Goal: Information Seeking & Learning: Compare options

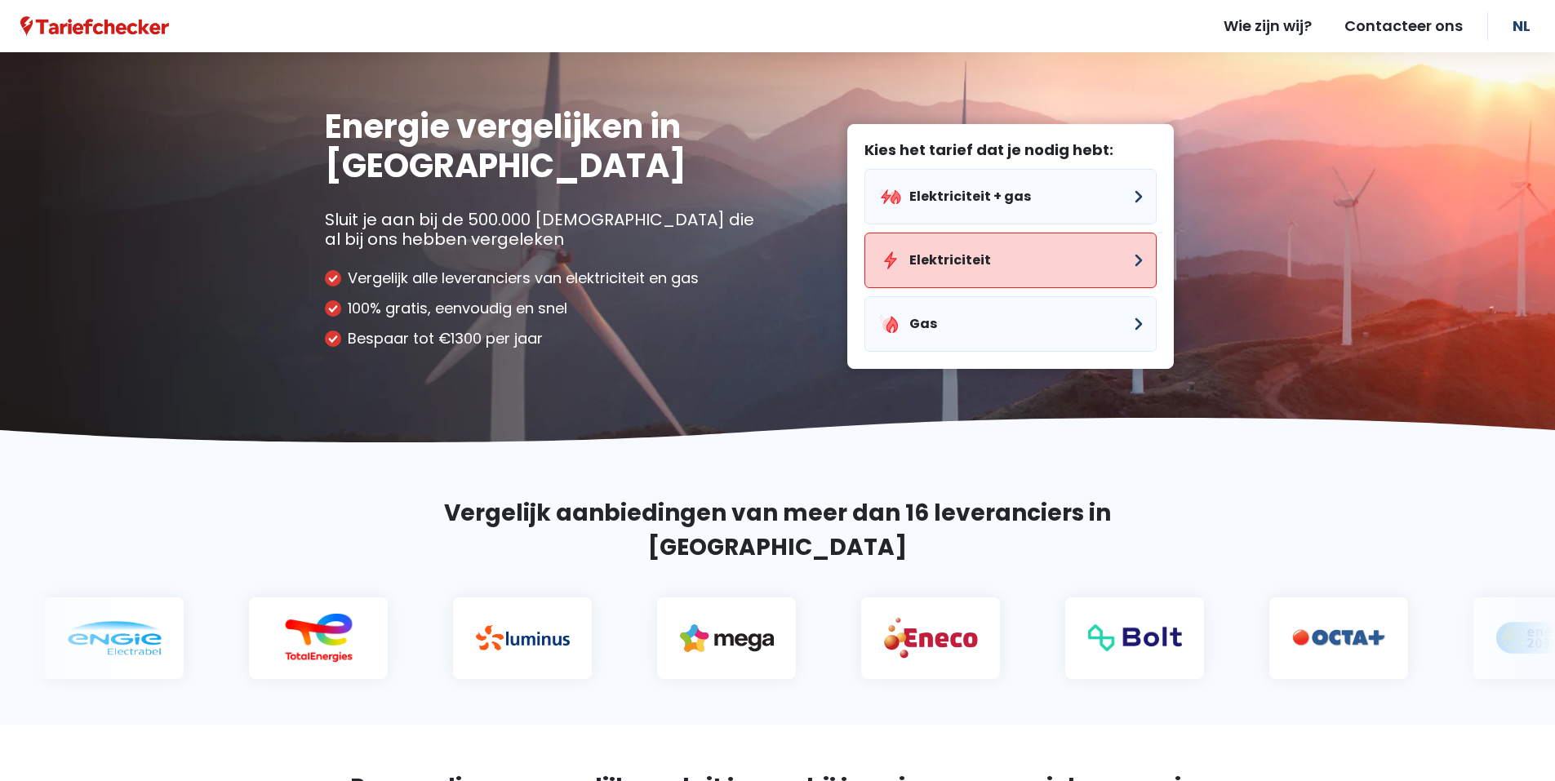
click at [1121, 259] on button "Elektriciteit" at bounding box center [1010, 260] width 292 height 55
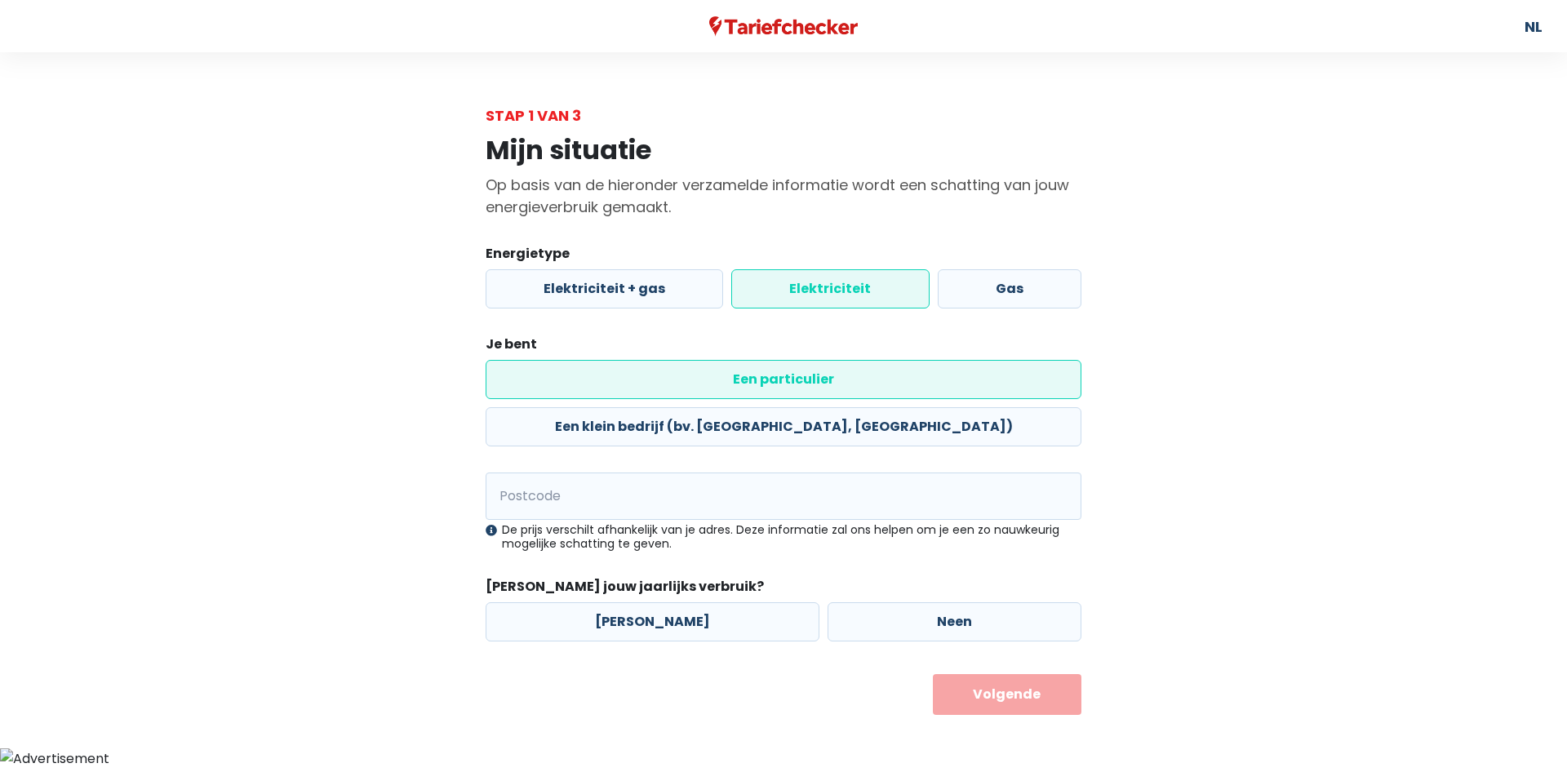
click at [819, 289] on label "Elektriciteit" at bounding box center [830, 288] width 198 height 39
click at [819, 289] on input "Elektriciteit" at bounding box center [830, 288] width 198 height 39
click at [604, 376] on label "Een particulier" at bounding box center [784, 379] width 596 height 39
click at [604, 376] on input "Een particulier" at bounding box center [784, 379] width 596 height 39
click at [552, 473] on input "Postcode" at bounding box center [784, 496] width 596 height 47
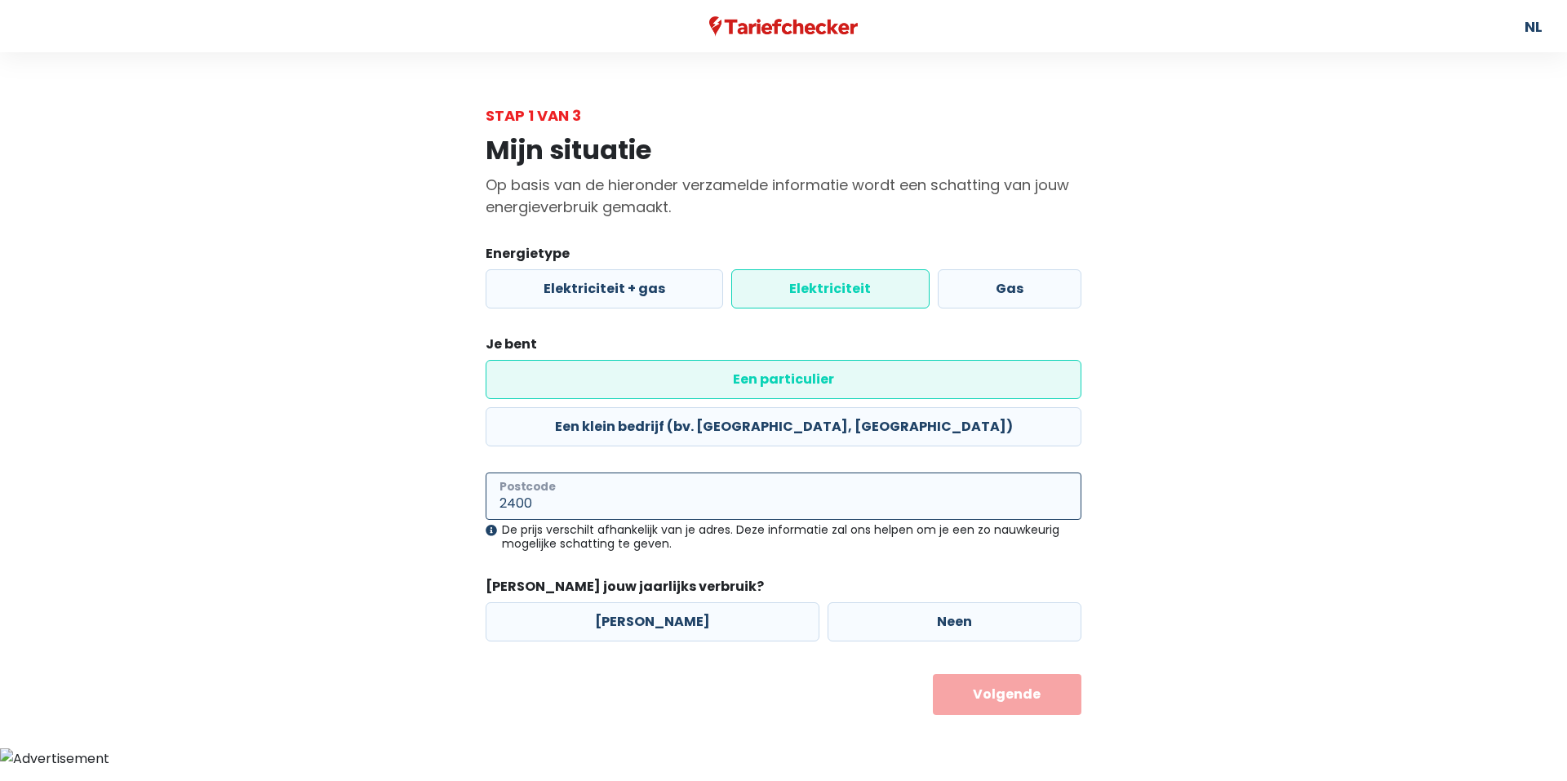
type input "2400"
click at [933, 674] on button "Volgende" at bounding box center [1007, 694] width 149 height 41
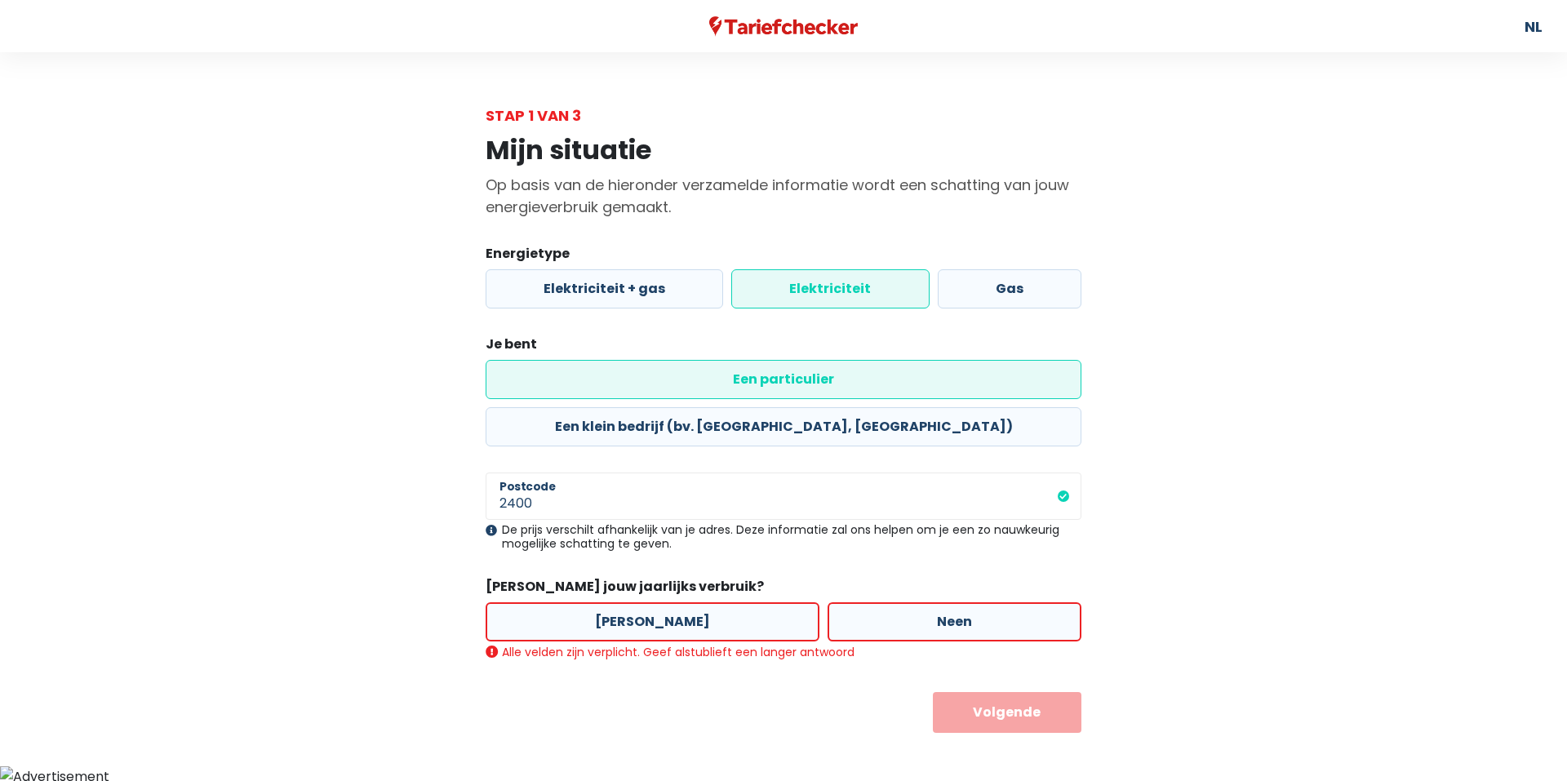
click at [641, 602] on label "[PERSON_NAME]" at bounding box center [653, 621] width 334 height 39
click at [641, 602] on input "[PERSON_NAME]" at bounding box center [653, 621] width 334 height 39
radio input "true"
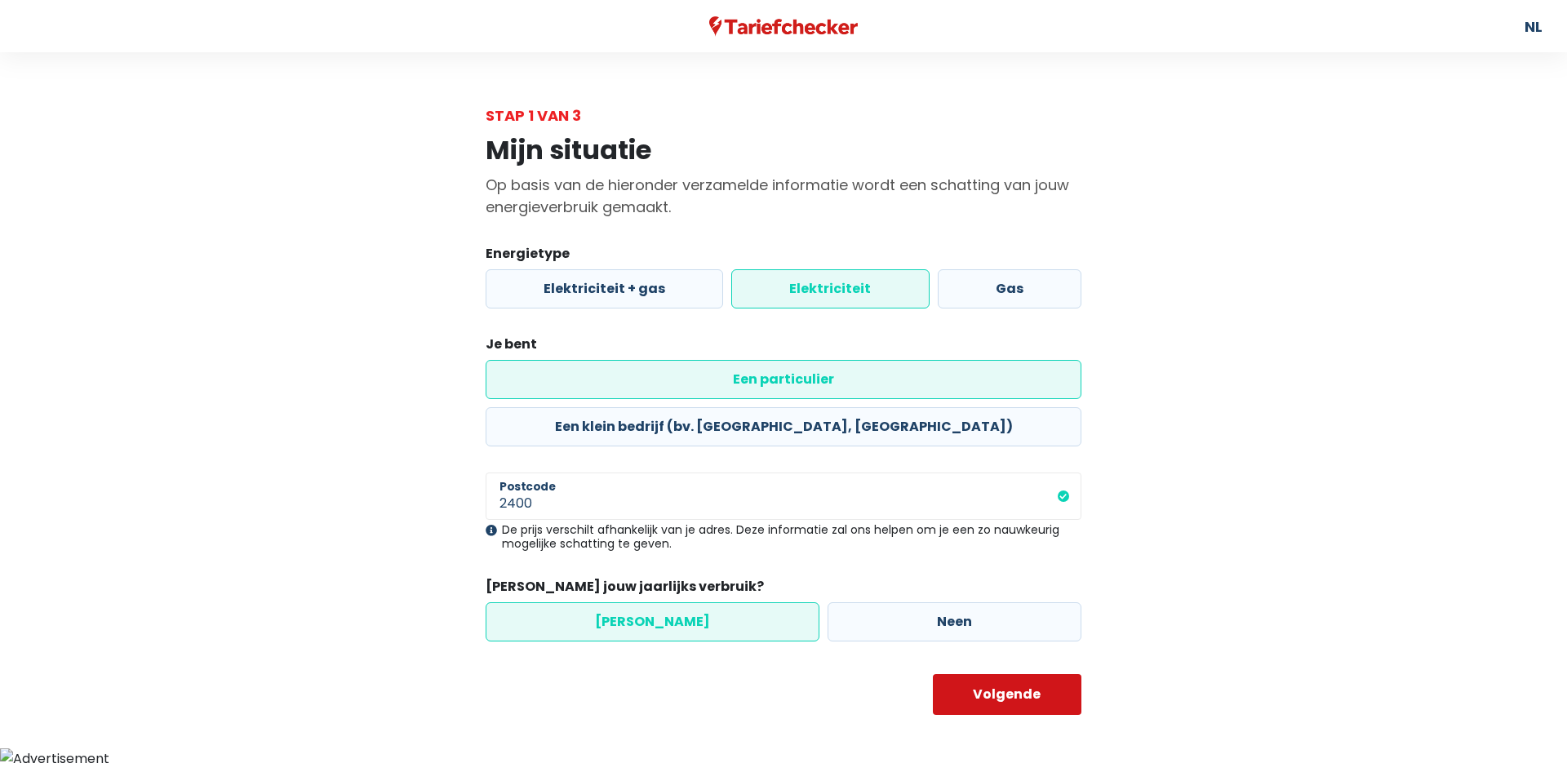
click at [1026, 674] on button "Volgende" at bounding box center [1007, 694] width 149 height 41
select select
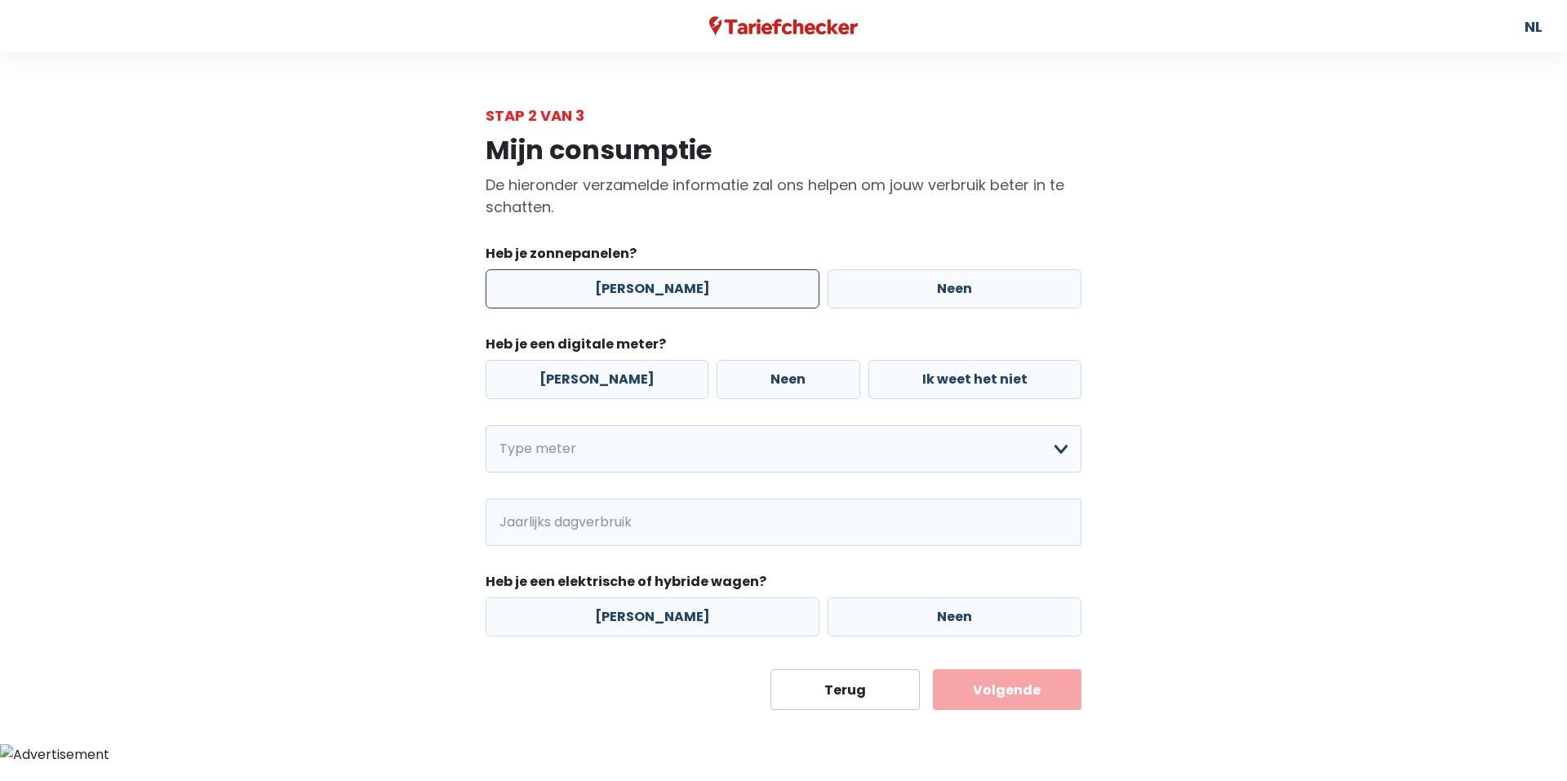
click at [635, 287] on label "[PERSON_NAME]" at bounding box center [653, 288] width 334 height 39
click at [635, 287] on input "[PERSON_NAME]" at bounding box center [653, 288] width 334 height 39
radio input "true"
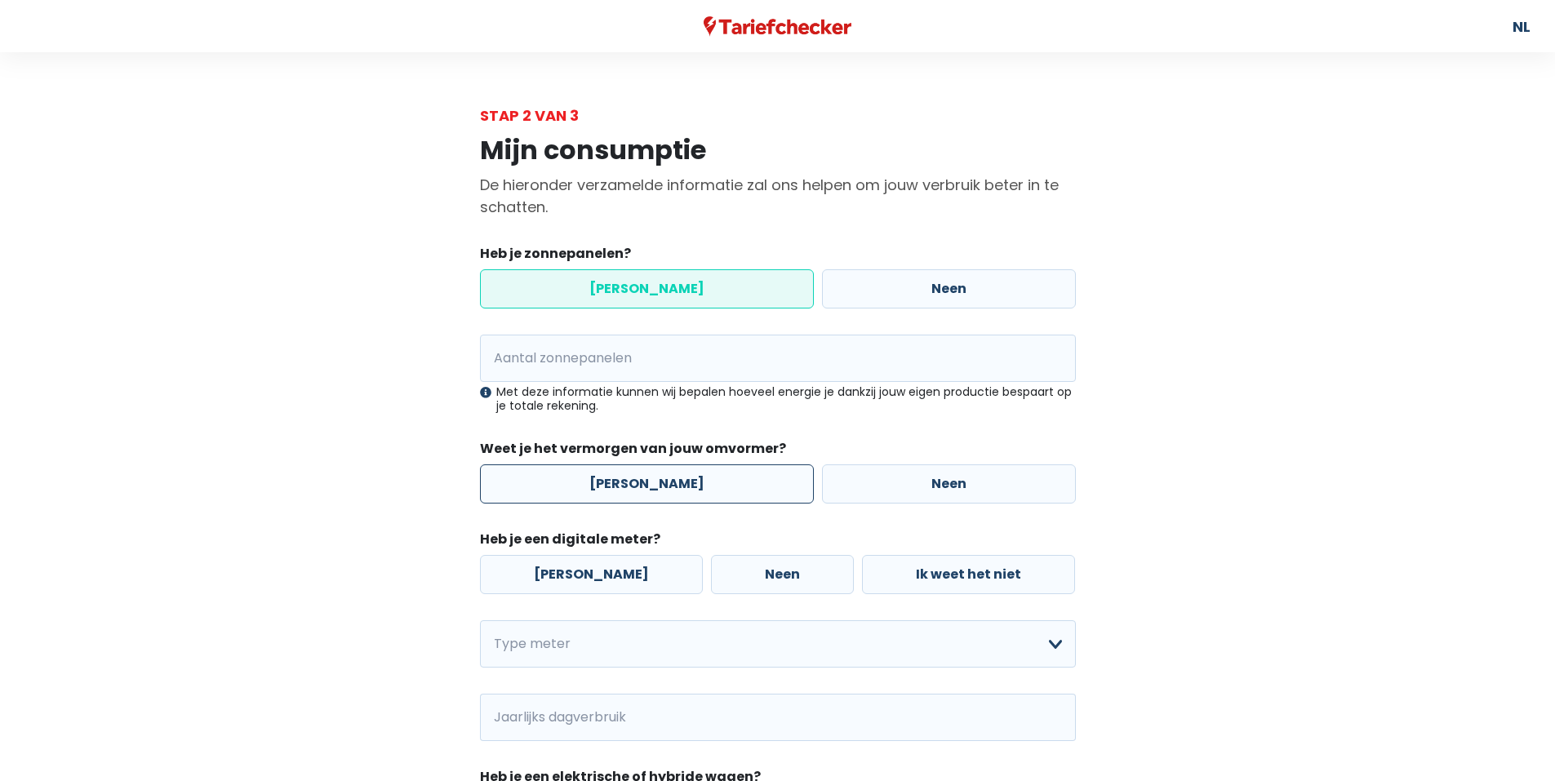
click at [624, 480] on label "[PERSON_NAME]" at bounding box center [647, 483] width 334 height 39
click at [624, 480] on input "[PERSON_NAME]" at bounding box center [647, 483] width 334 height 39
radio input "true"
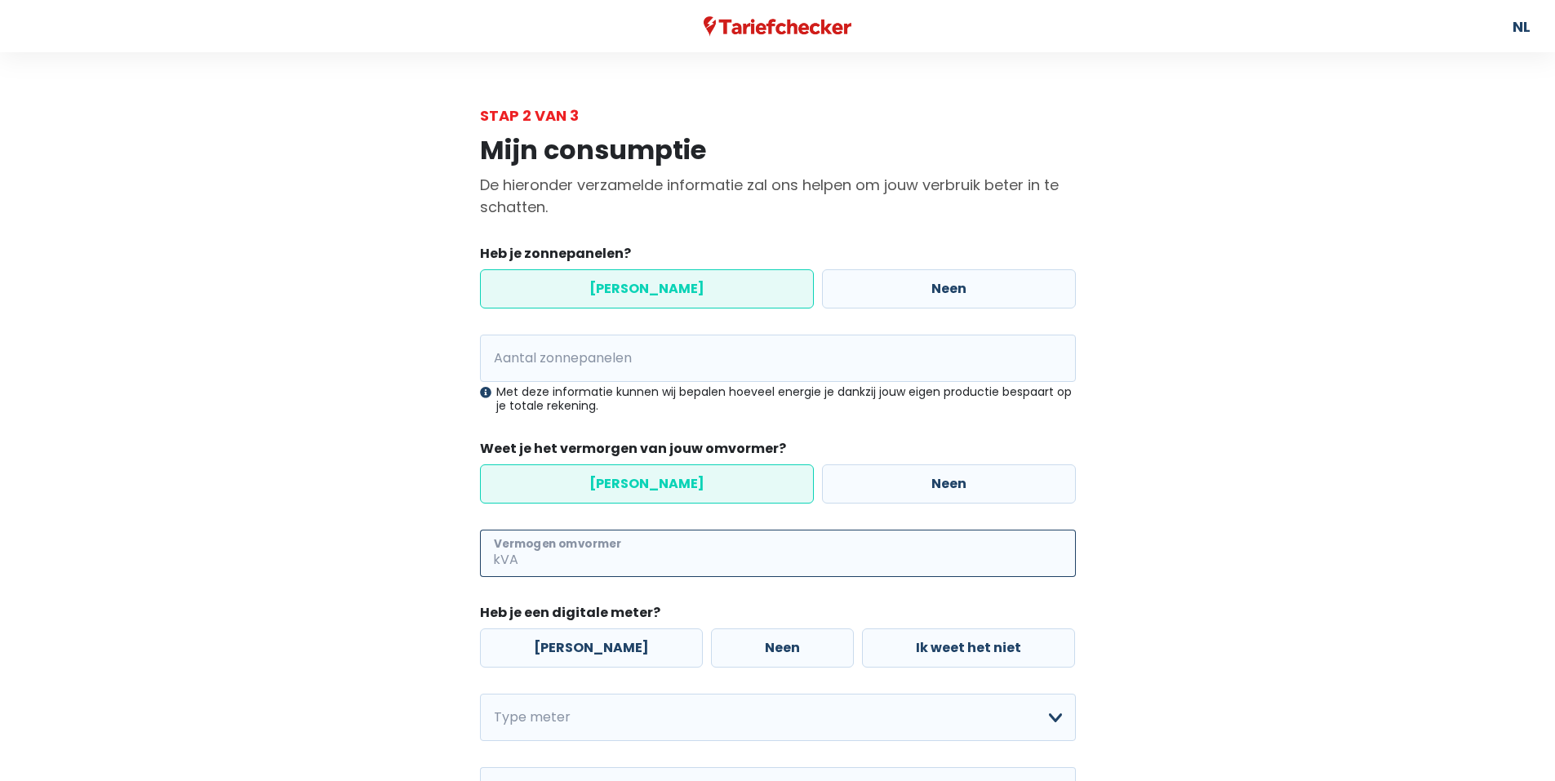
click at [580, 544] on input "Vermogen omvormer" at bounding box center [799, 553] width 554 height 47
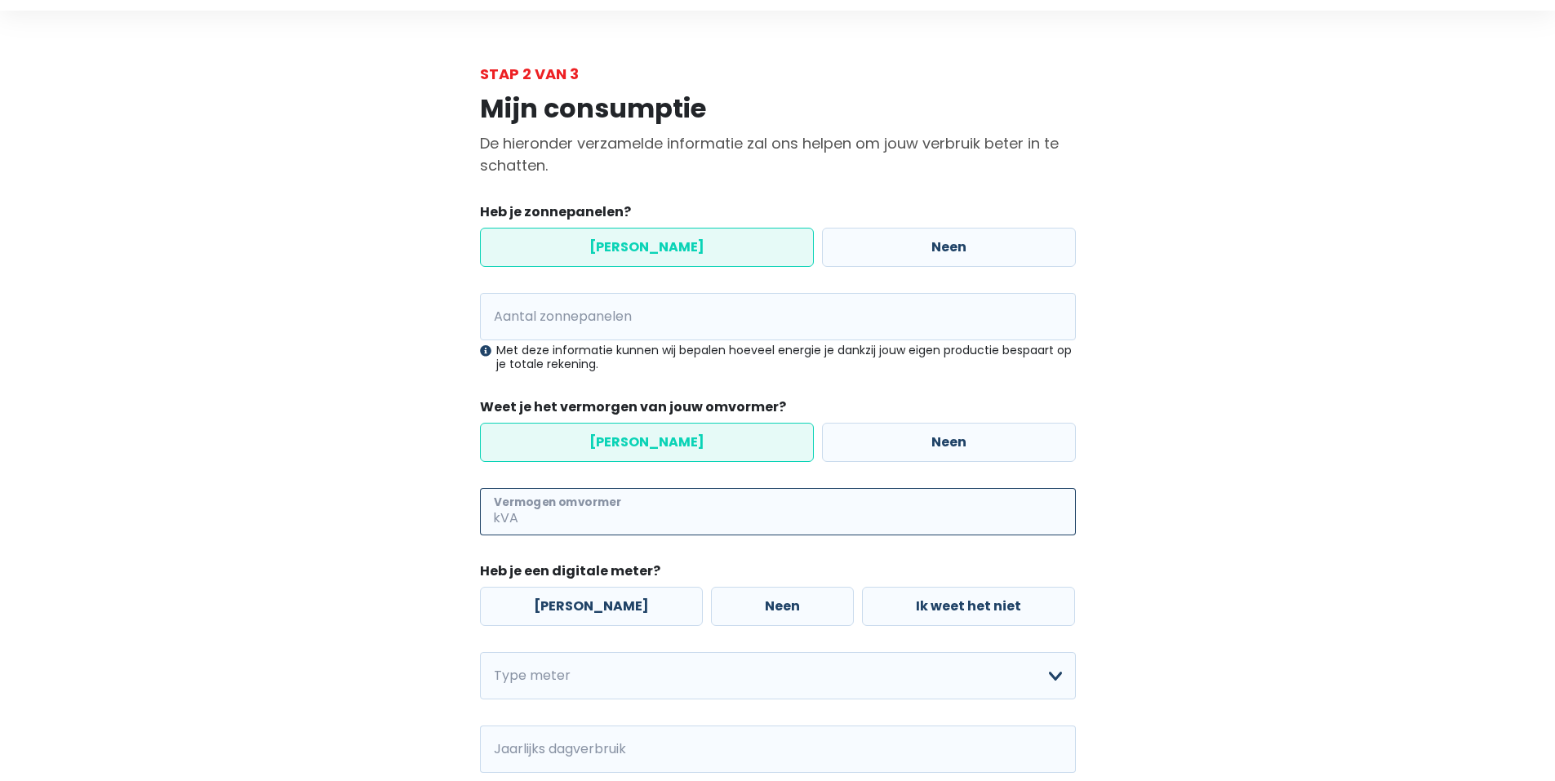
scroll to position [82, 0]
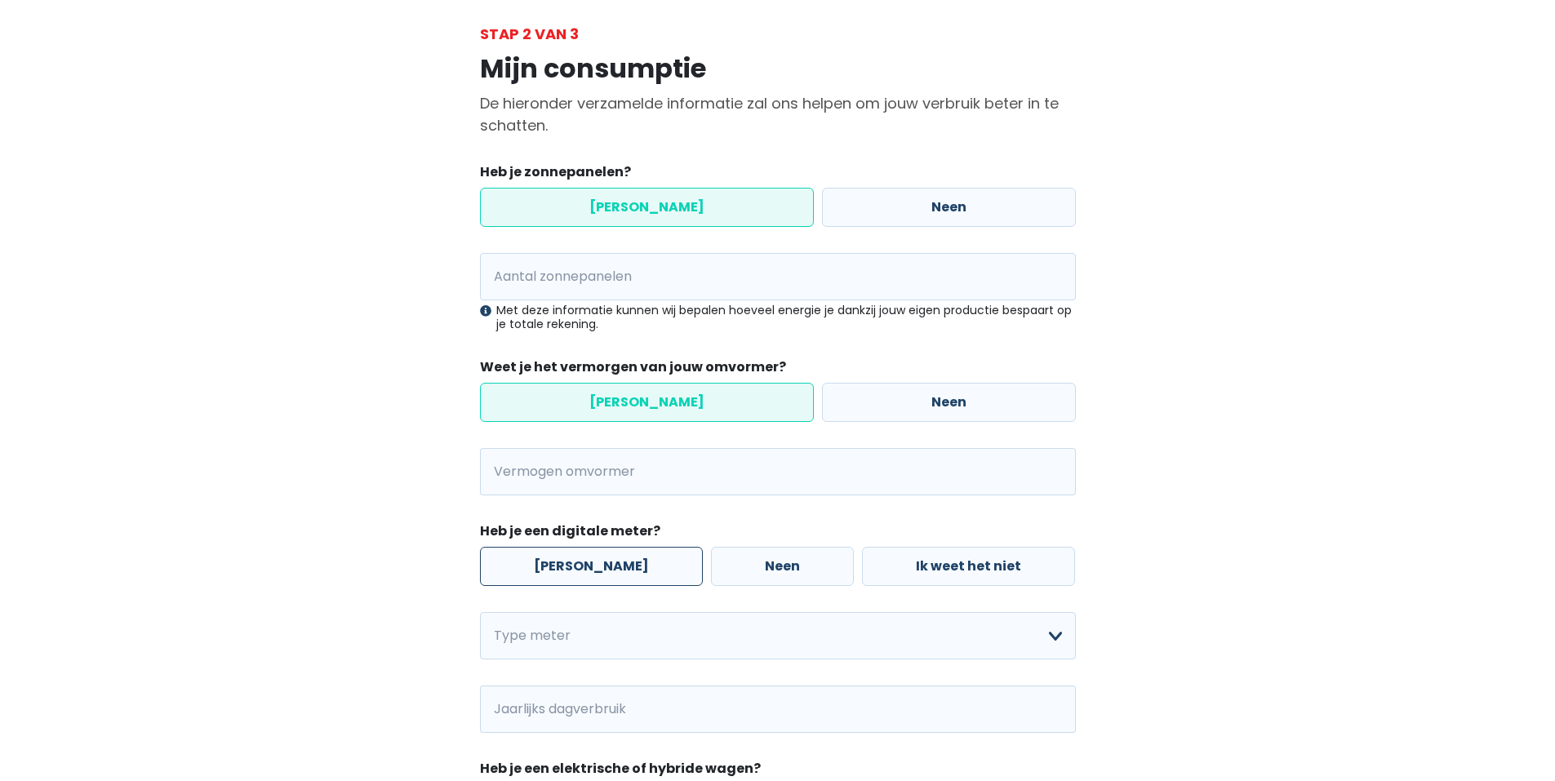
click at [582, 558] on label "[PERSON_NAME]" at bounding box center [591, 566] width 223 height 39
click at [582, 558] on input "[PERSON_NAME]" at bounding box center [591, 566] width 223 height 39
radio input "true"
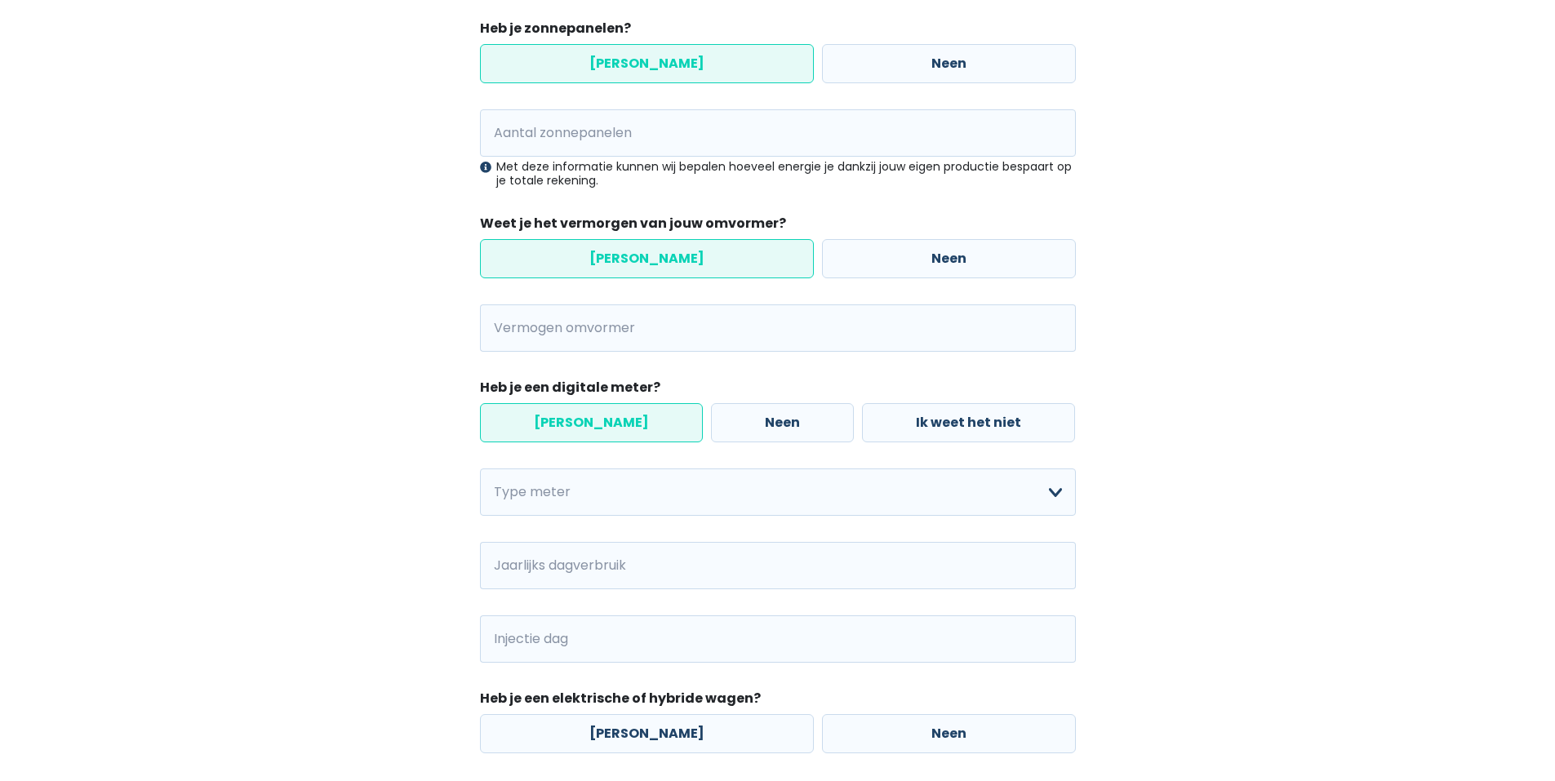
scroll to position [324, 0]
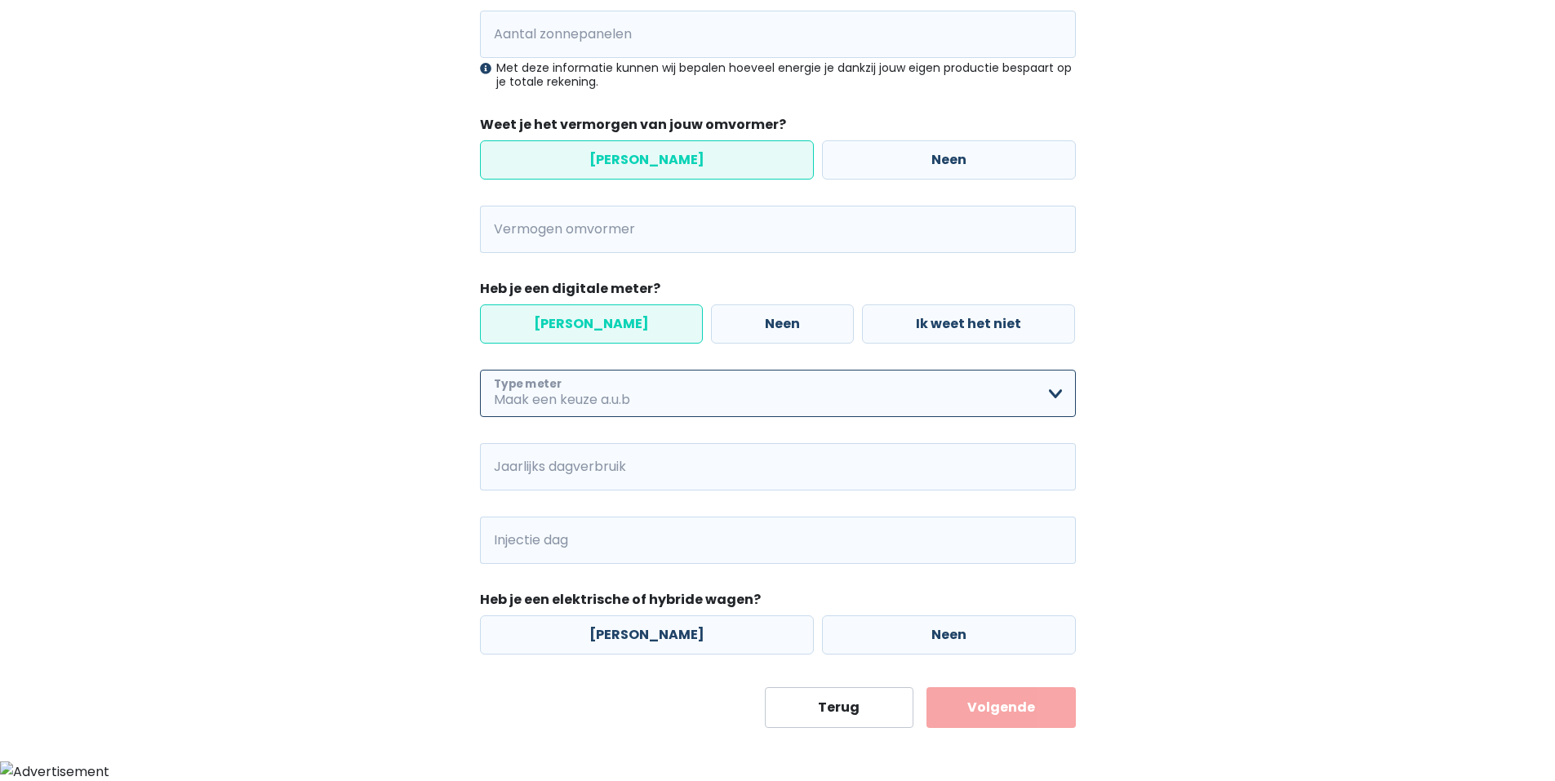
click at [1040, 397] on select "Enkelvoudig Tweevoudig Enkelvoudig + uitsluitend nachttarief Tweevoudig + uitsl…" at bounding box center [778, 393] width 596 height 47
select select "day_night_bi_shift_exclusive_night"
click at [480, 370] on select "Enkelvoudig Tweevoudig Enkelvoudig + uitsluitend nachttarief Tweevoudig + uitsl…" at bounding box center [778, 393] width 596 height 47
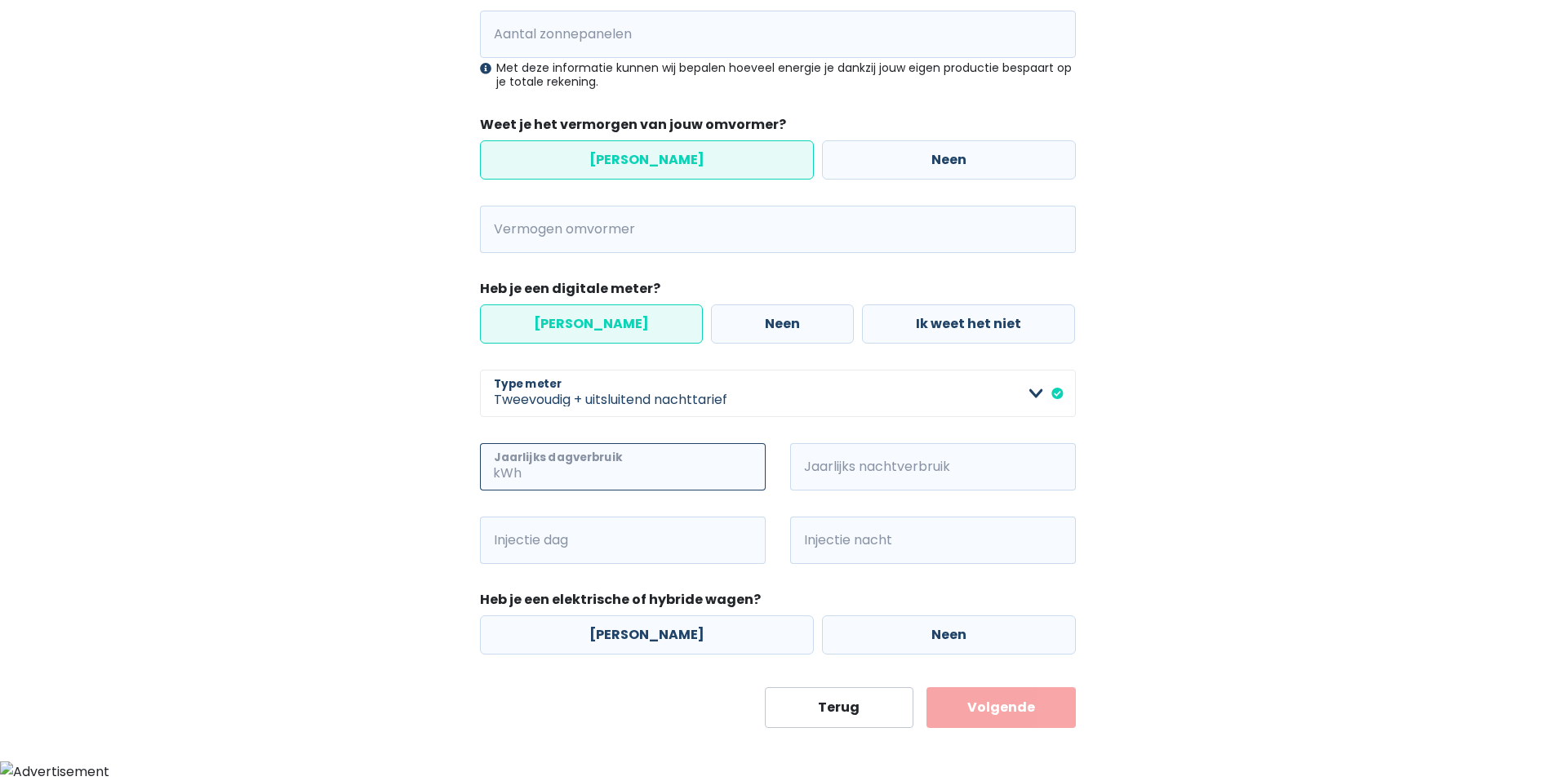
click at [565, 460] on input "Jaarlijks dagverbruik" at bounding box center [645, 466] width 241 height 47
click at [535, 238] on input "Vermogen omvormer" at bounding box center [799, 229] width 554 height 47
click at [926, 687] on button "Volgende" at bounding box center [1000, 707] width 149 height 41
type input "3"
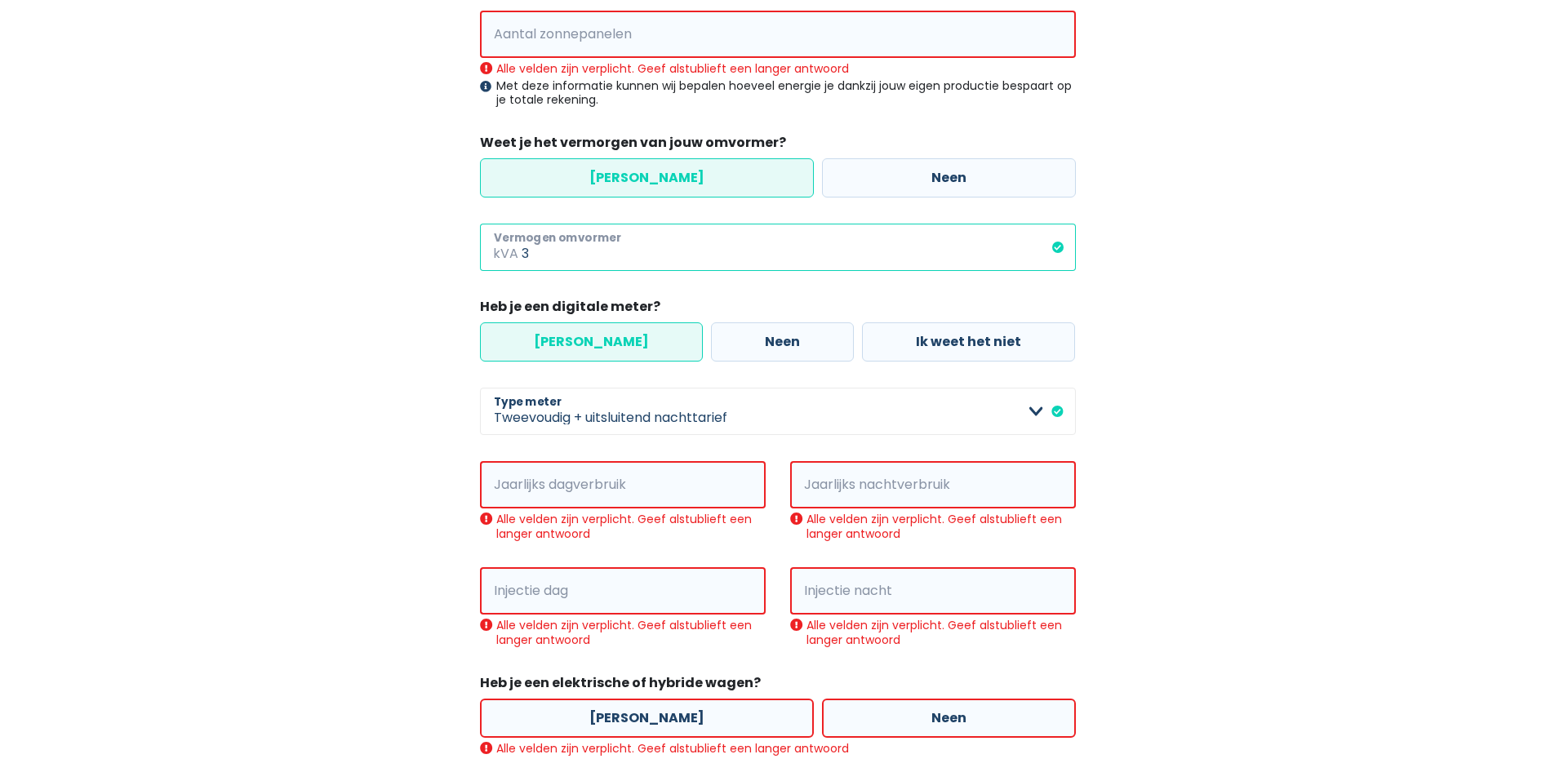
scroll to position [425, 0]
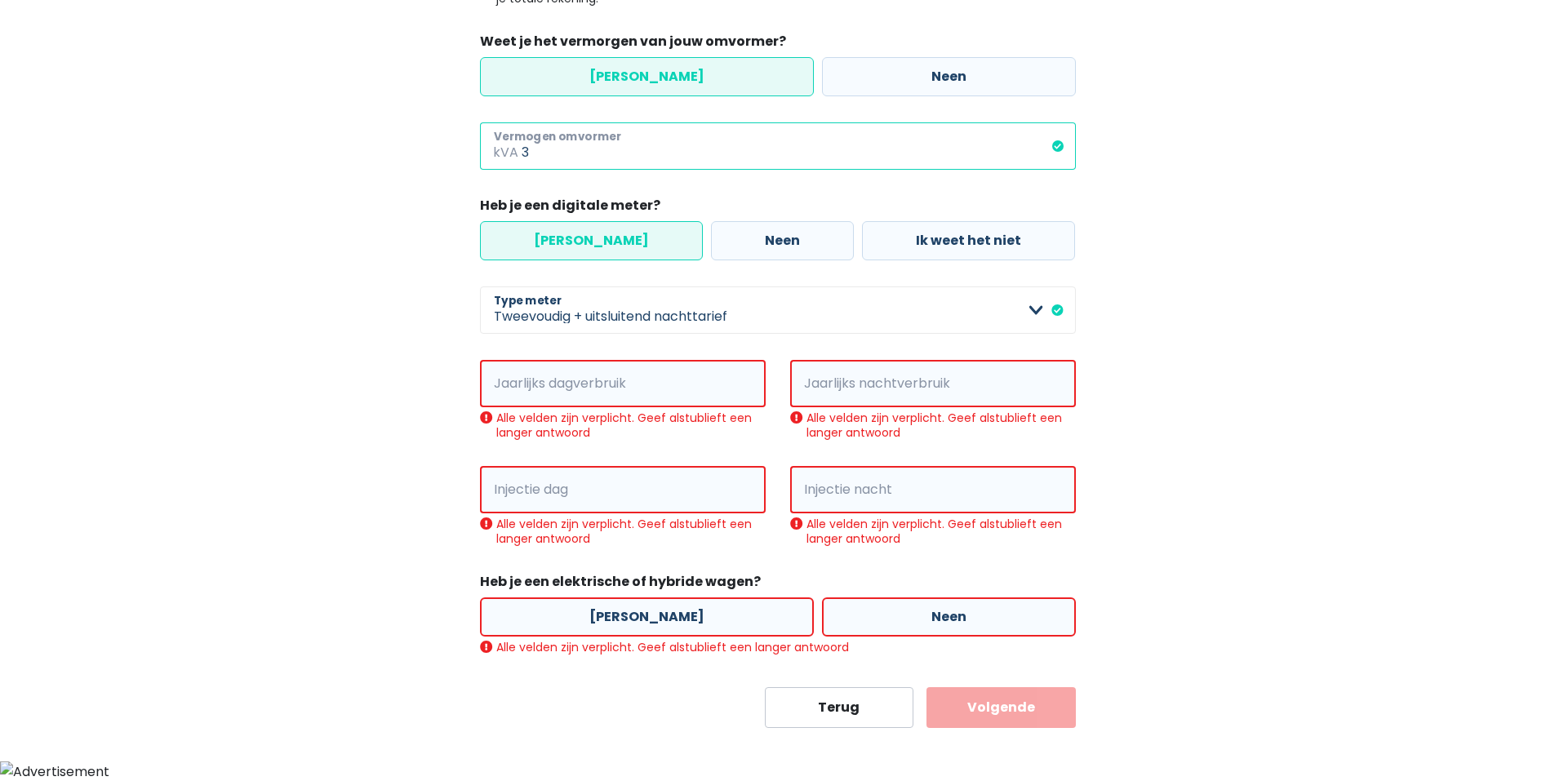
click at [1055, 150] on input "3" at bounding box center [799, 145] width 554 height 47
drag, startPoint x: 1057, startPoint y: 146, endPoint x: 765, endPoint y: 238, distance: 306.4
click at [1052, 147] on input "3" at bounding box center [799, 145] width 554 height 47
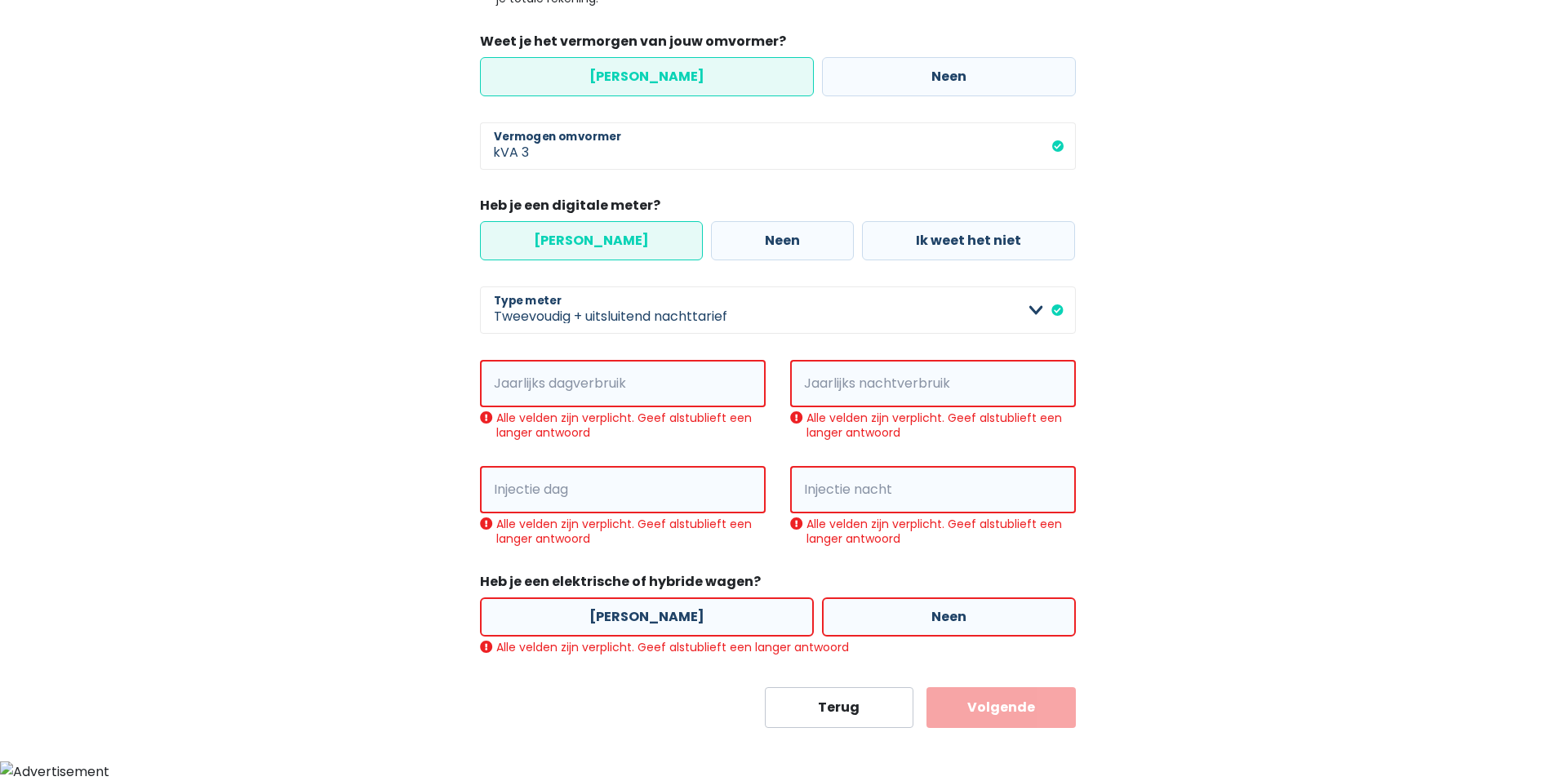
click at [561, 237] on label "[PERSON_NAME]" at bounding box center [591, 240] width 223 height 39
click at [561, 237] on input "[PERSON_NAME]" at bounding box center [591, 240] width 223 height 39
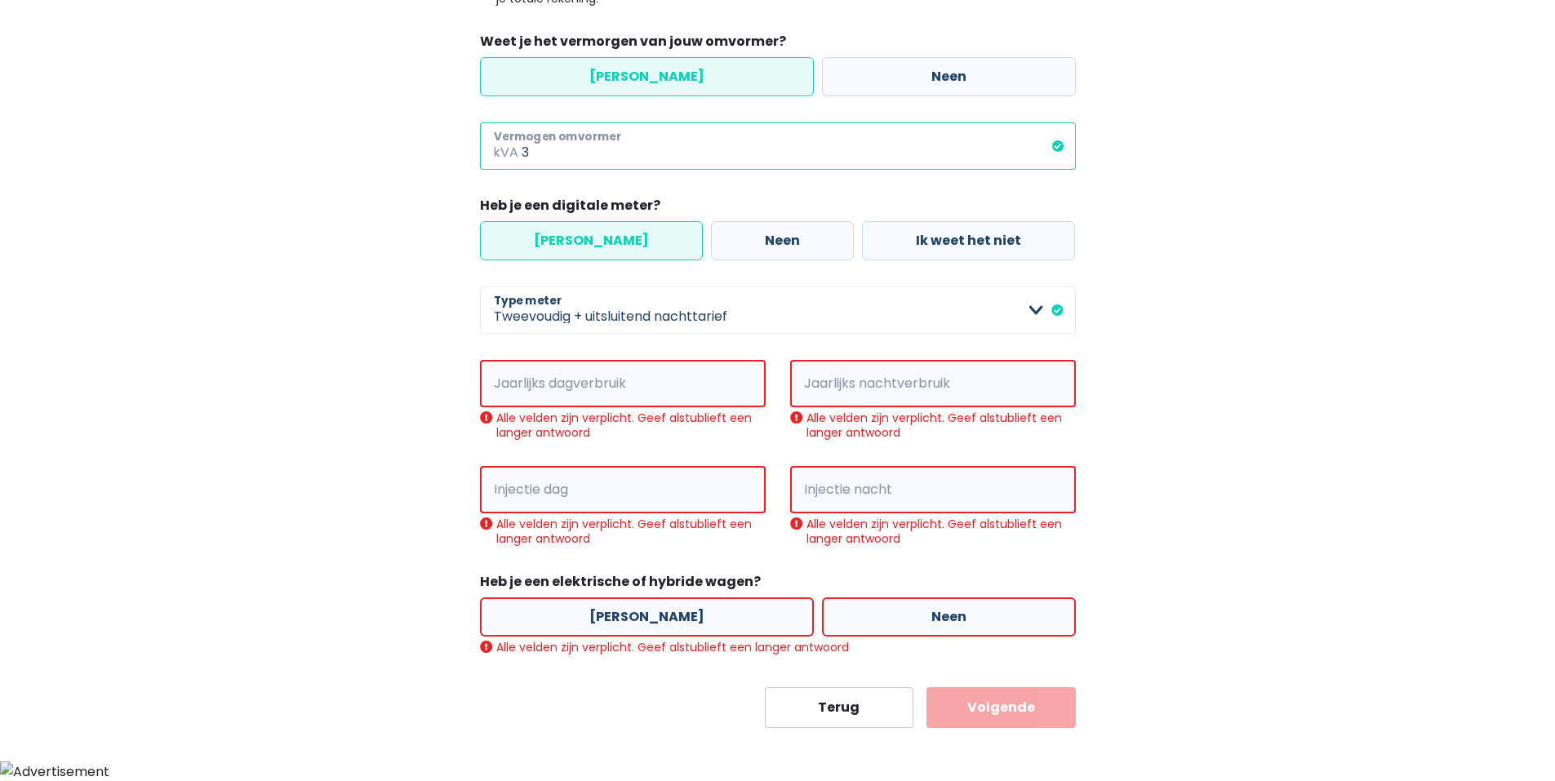
drag, startPoint x: 1059, startPoint y: 150, endPoint x: 963, endPoint y: 152, distance: 95.5
click at [1057, 150] on input "3" at bounding box center [799, 145] width 554 height 47
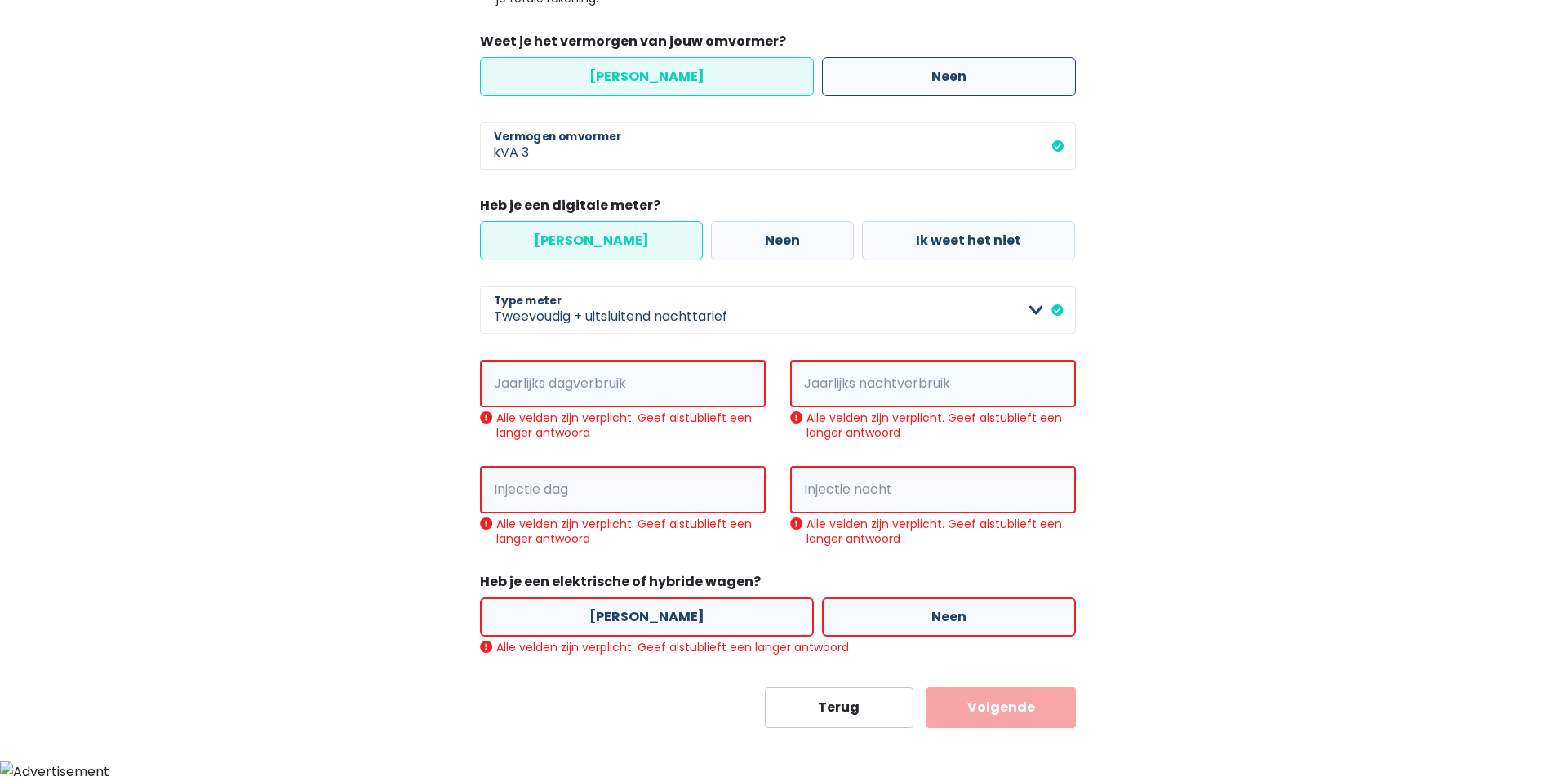
click at [932, 75] on label "Neen" at bounding box center [949, 76] width 254 height 39
click at [932, 75] on input "Neen" at bounding box center [949, 76] width 254 height 39
radio input "true"
radio input "false"
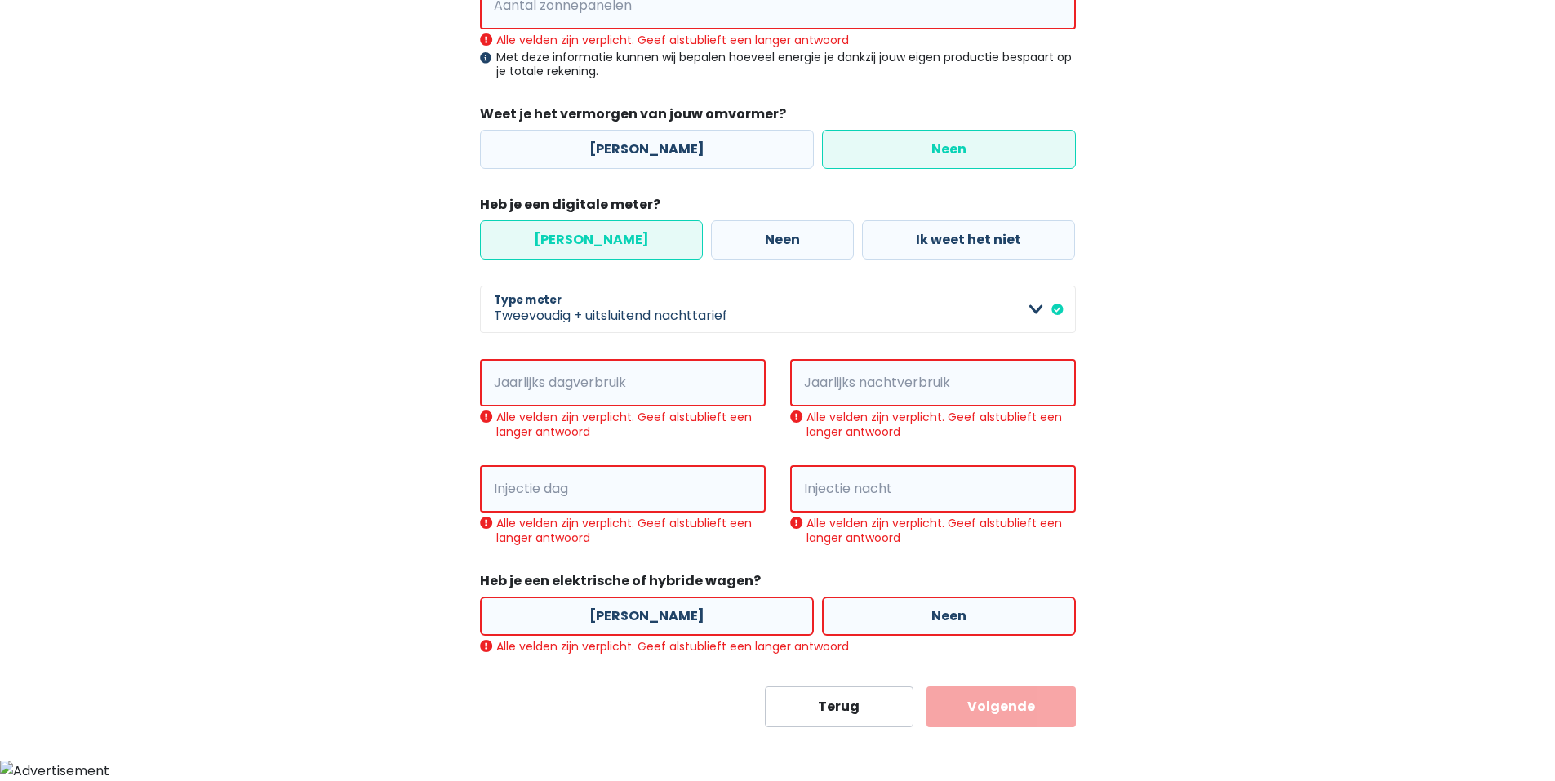
scroll to position [352, 0]
click at [585, 384] on input "Jaarlijks dagverbruik" at bounding box center [646, 383] width 240 height 47
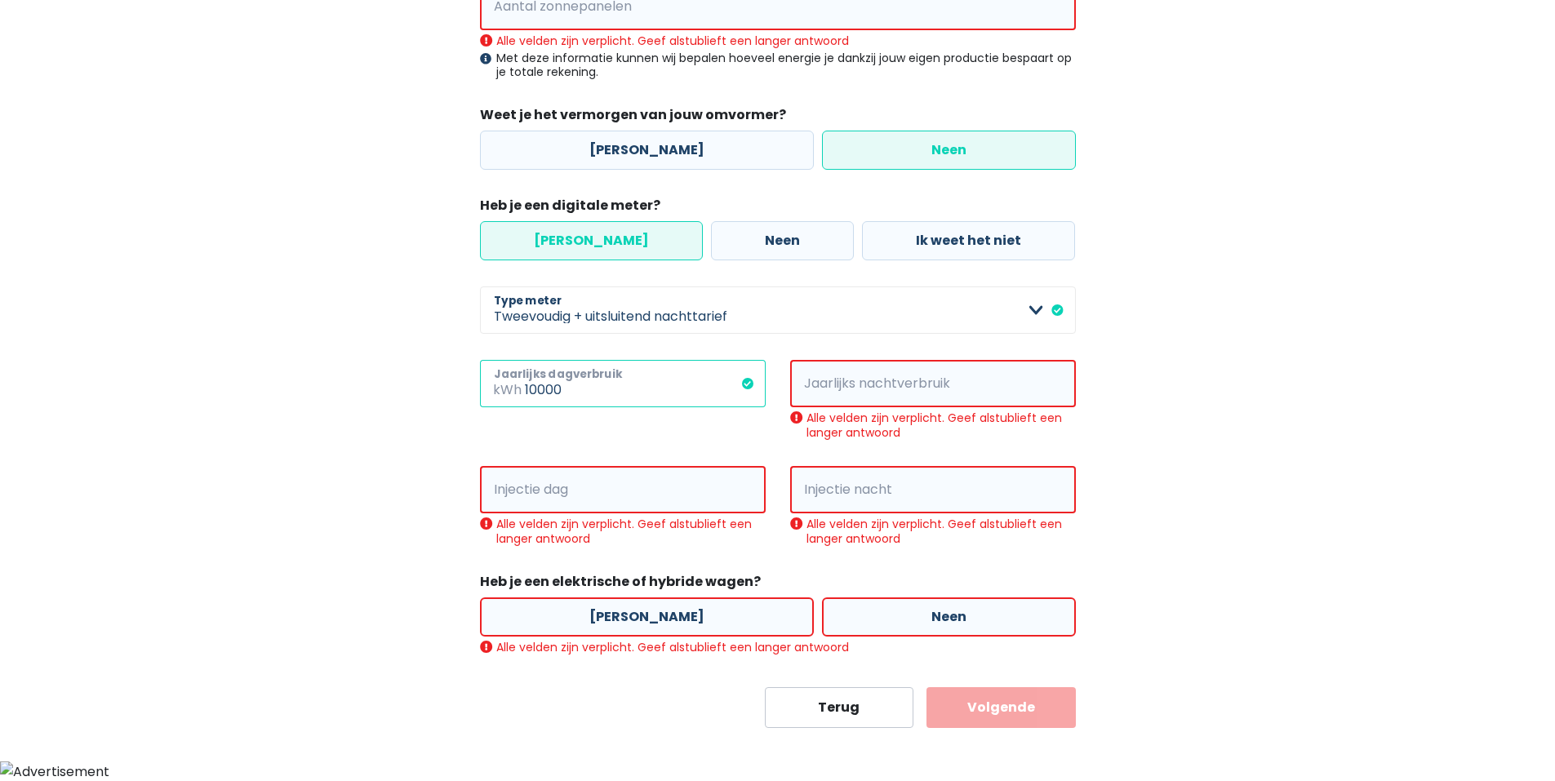
type input "10000"
click at [811, 371] on span "kWh" at bounding box center [813, 383] width 46 height 47
click at [854, 388] on input "Jaarlijks nachtverbruik" at bounding box center [956, 383] width 240 height 47
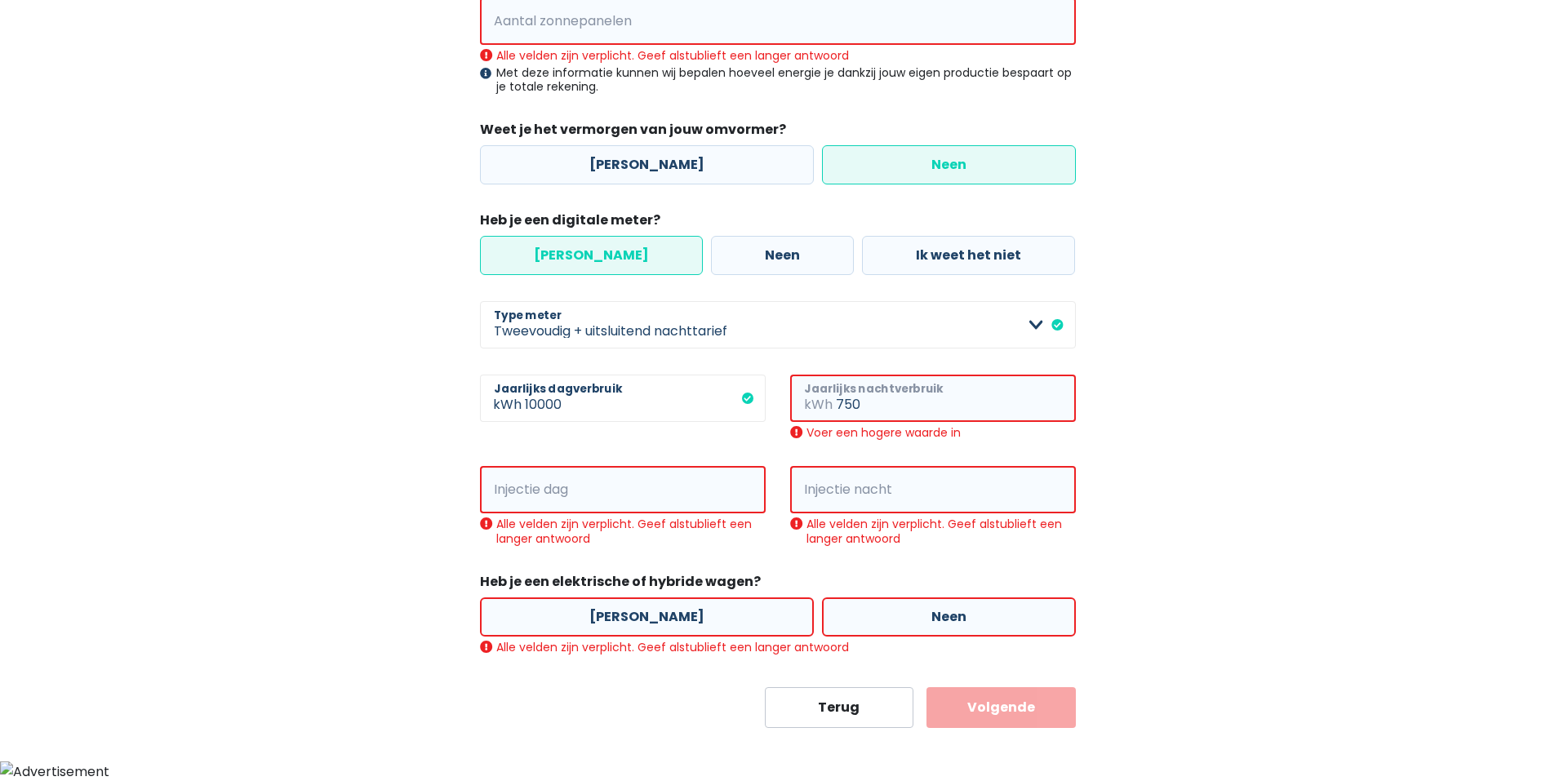
scroll to position [319, 0]
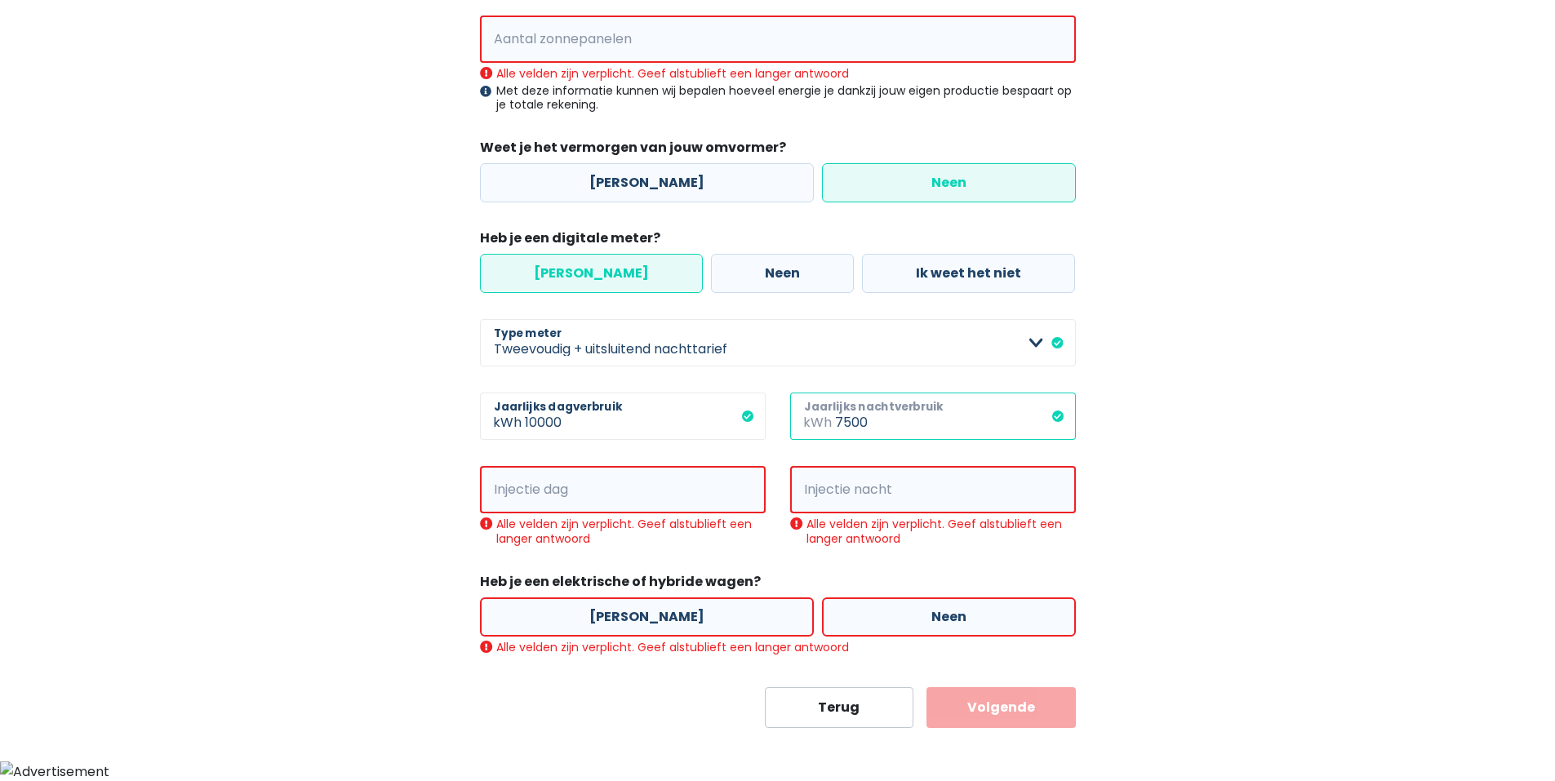
type input "7500"
click at [525, 421] on input "10000" at bounding box center [645, 416] width 241 height 47
drag, startPoint x: 523, startPoint y: 421, endPoint x: 579, endPoint y: 429, distance: 56.1
click at [579, 429] on input "10000" at bounding box center [645, 416] width 241 height 47
type input "2200"
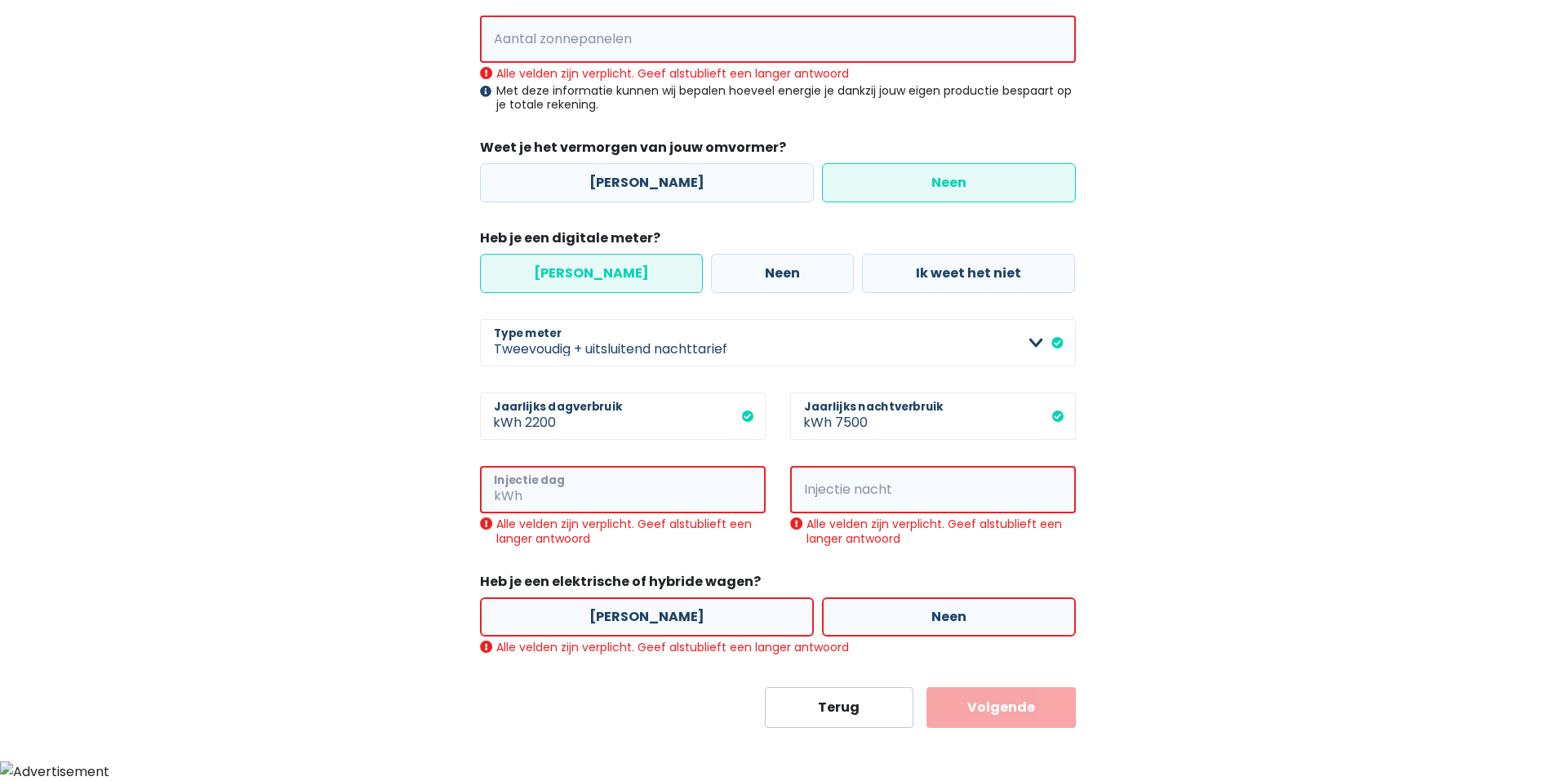
click at [565, 501] on input "Injectie dag" at bounding box center [646, 489] width 240 height 47
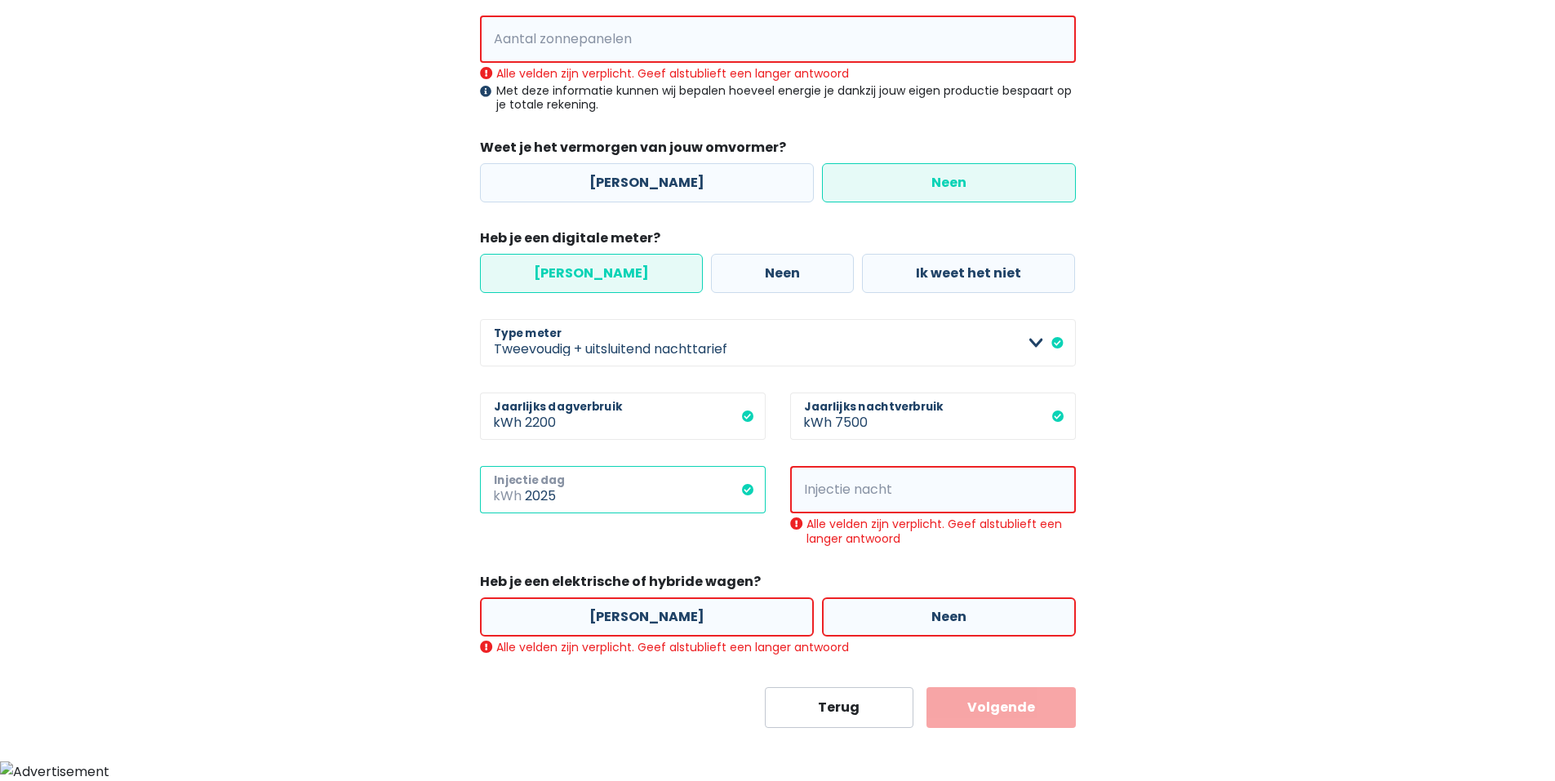
type input "2025"
click at [926, 687] on button "Volgende" at bounding box center [1000, 707] width 149 height 41
click at [838, 499] on input "Injectie nacht" at bounding box center [956, 489] width 240 height 47
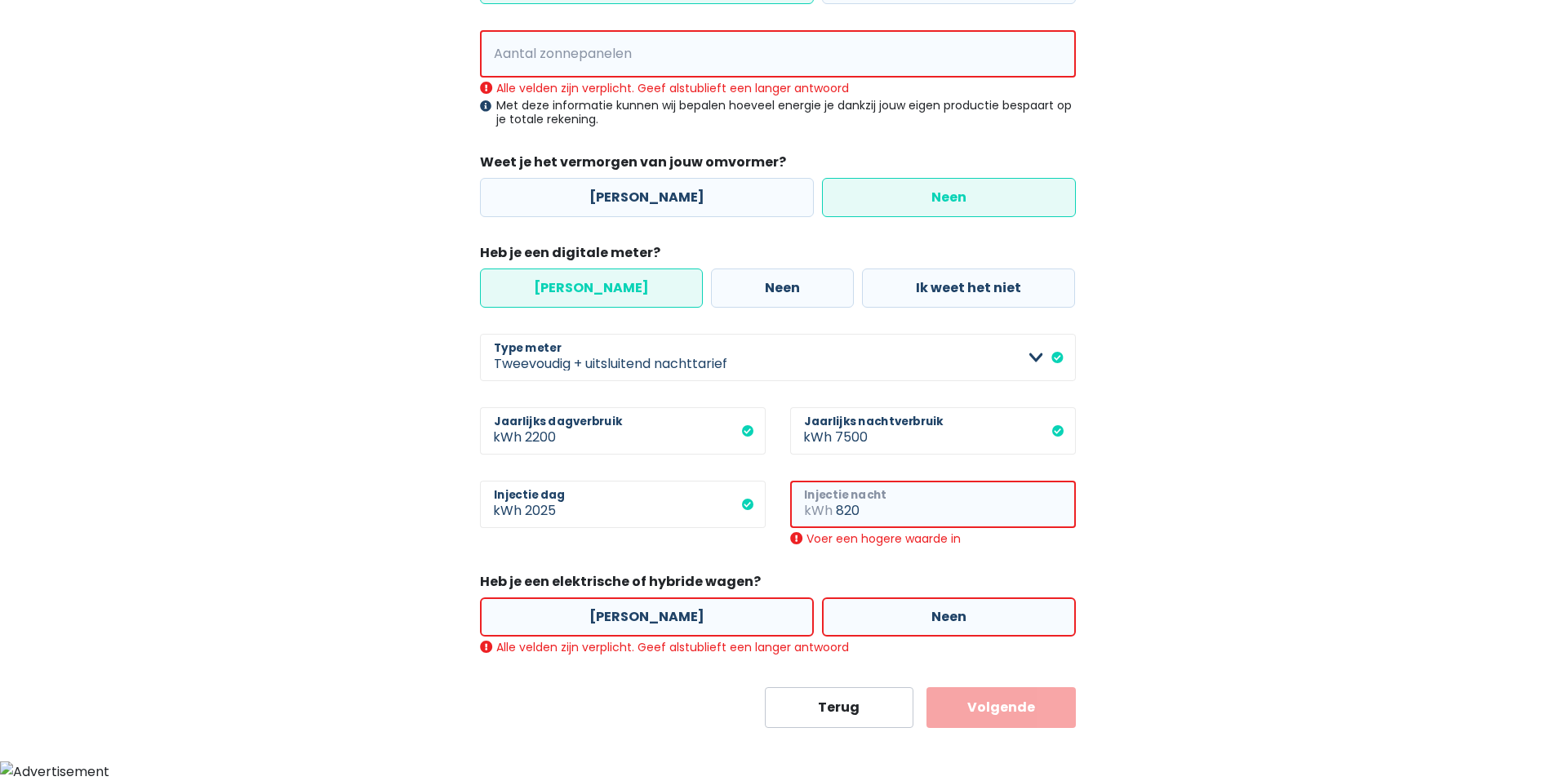
scroll to position [286, 0]
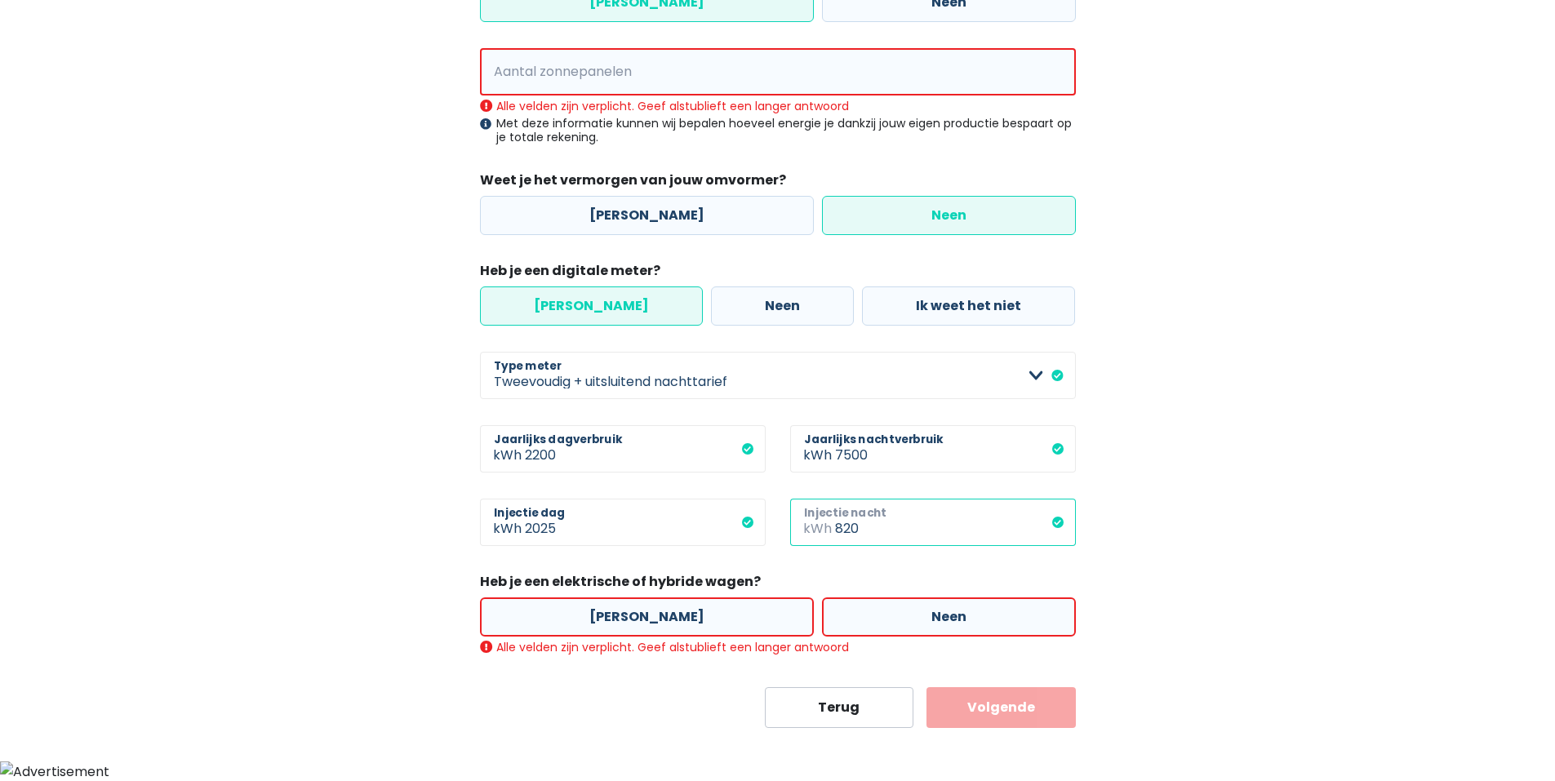
type input "820"
click at [901, 618] on label "Neen" at bounding box center [949, 616] width 254 height 39
click at [901, 618] on input "Neen" at bounding box center [949, 616] width 254 height 39
radio input "true"
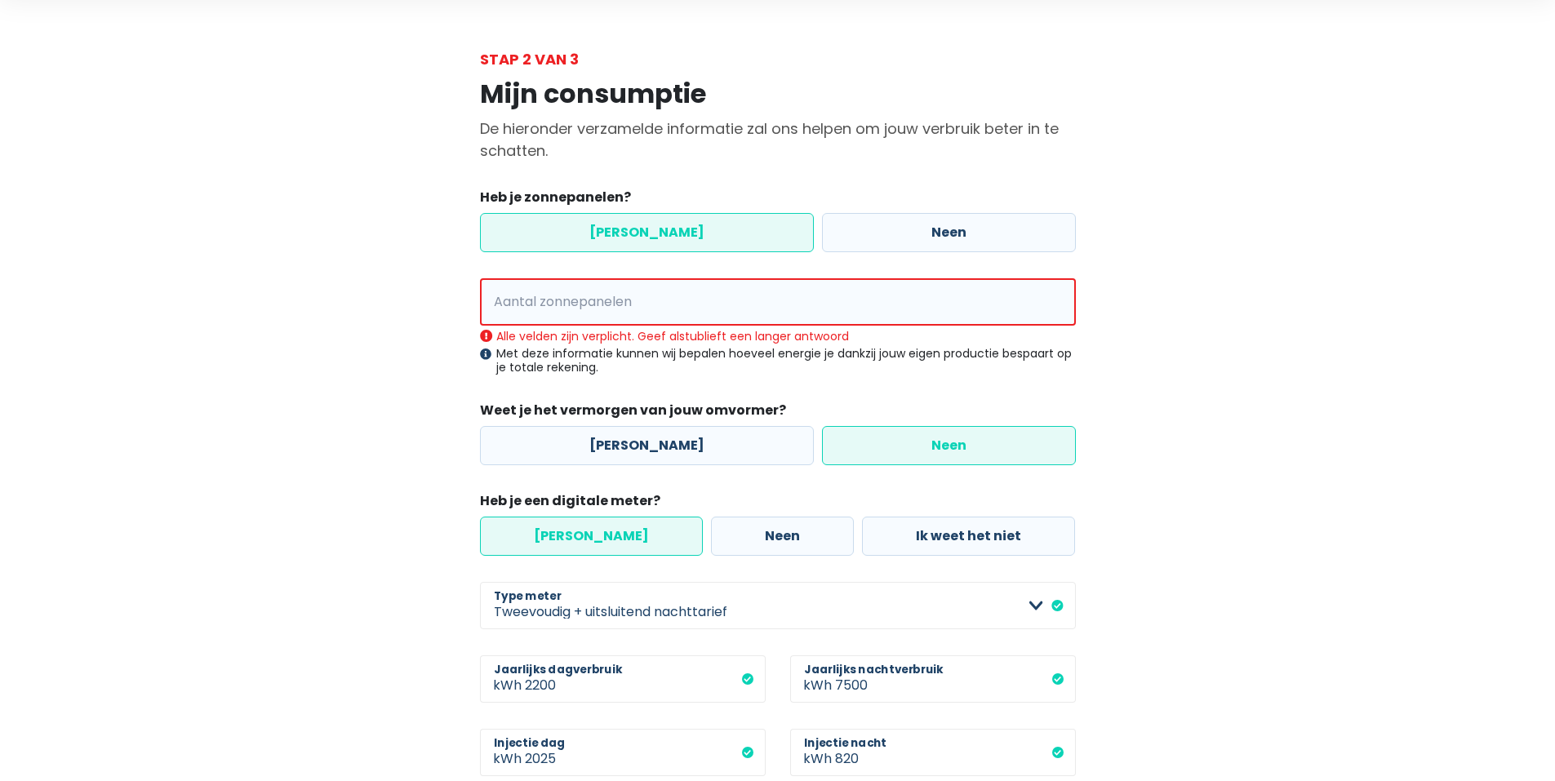
scroll to position [0, 0]
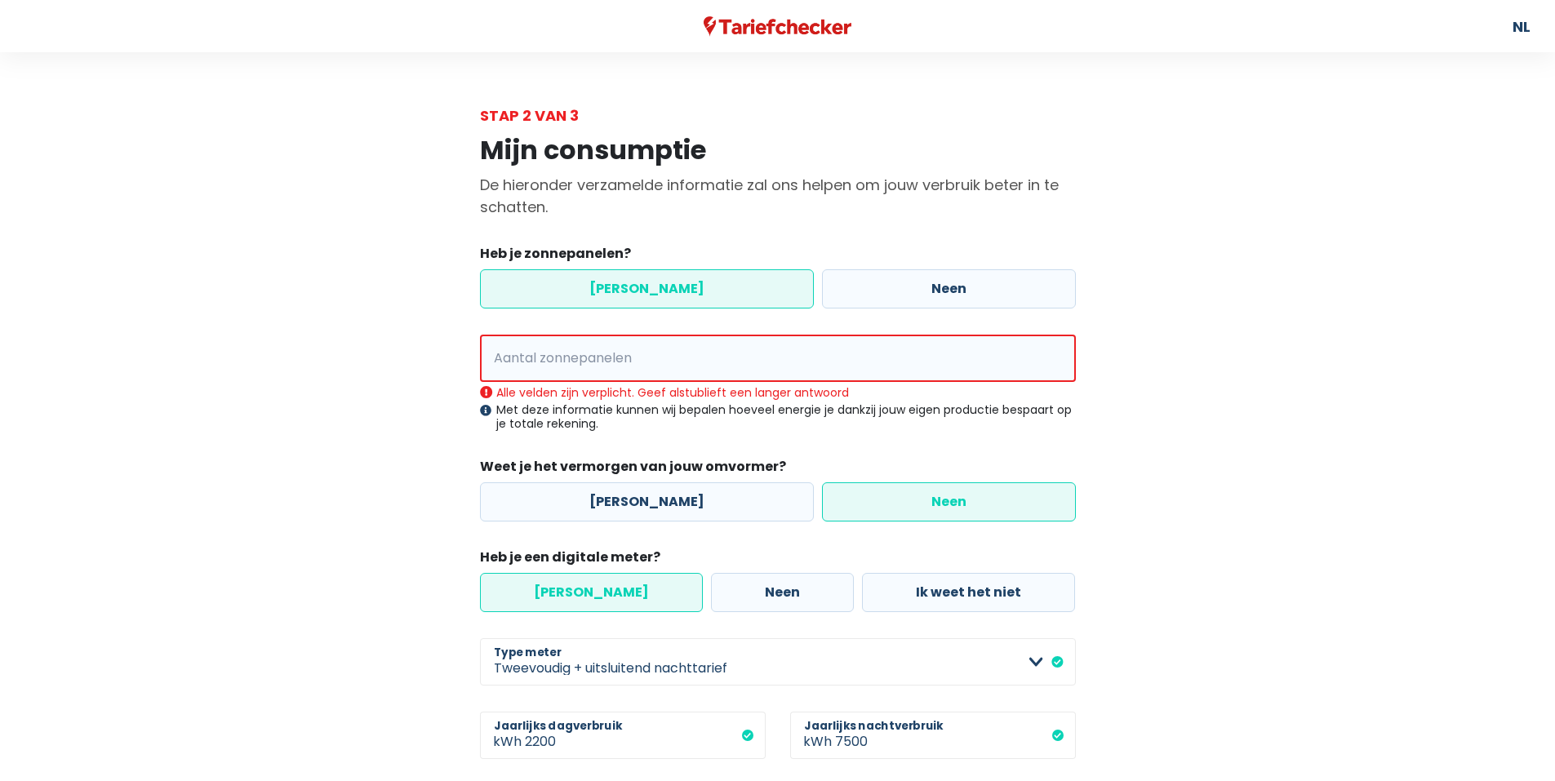
click at [624, 285] on label "[PERSON_NAME]" at bounding box center [647, 288] width 334 height 39
click at [624, 285] on input "[PERSON_NAME]" at bounding box center [647, 288] width 334 height 39
click at [567, 363] on input "Aantal zonnepanelen" at bounding box center [778, 358] width 596 height 47
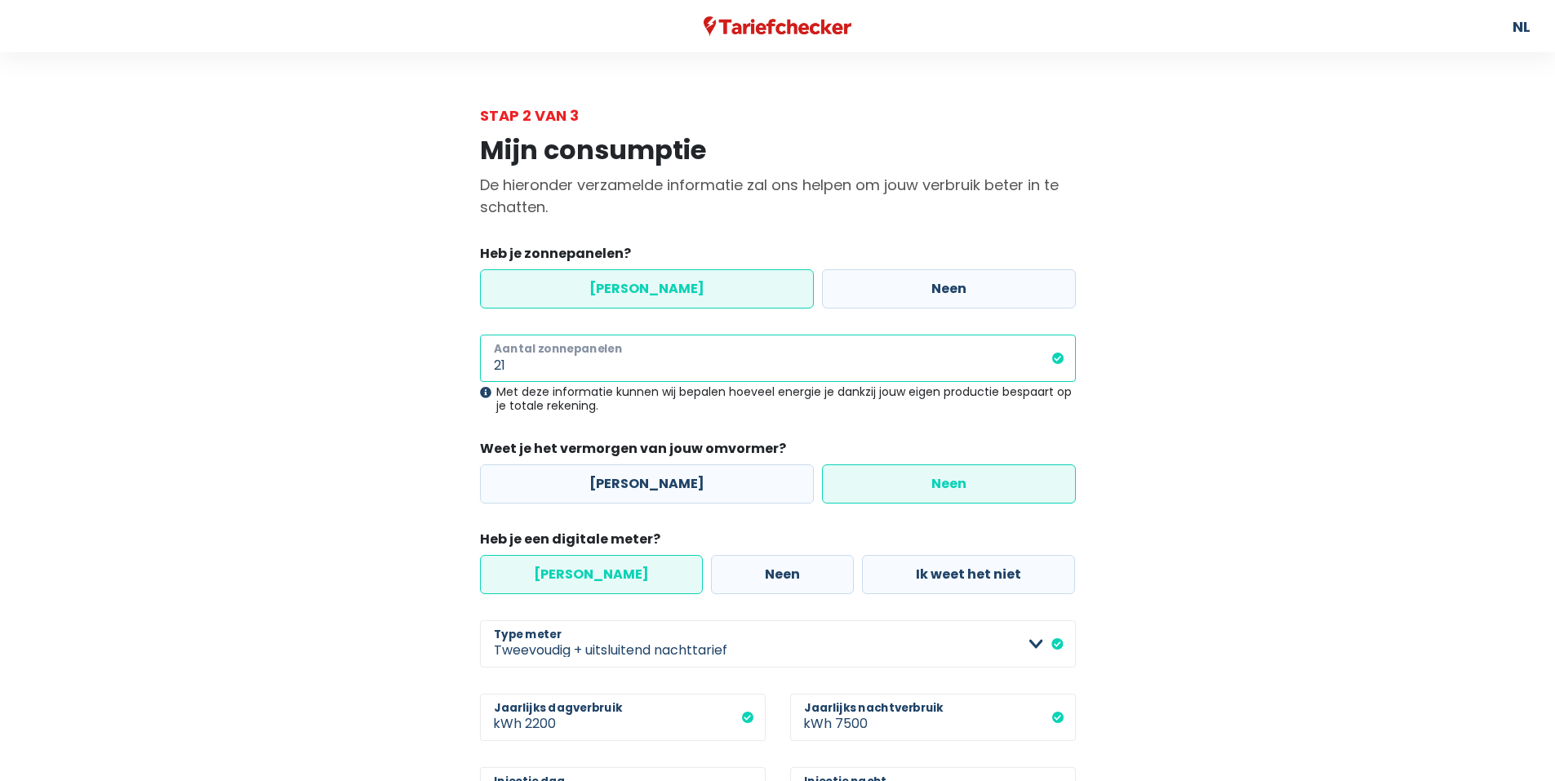
type input "21"
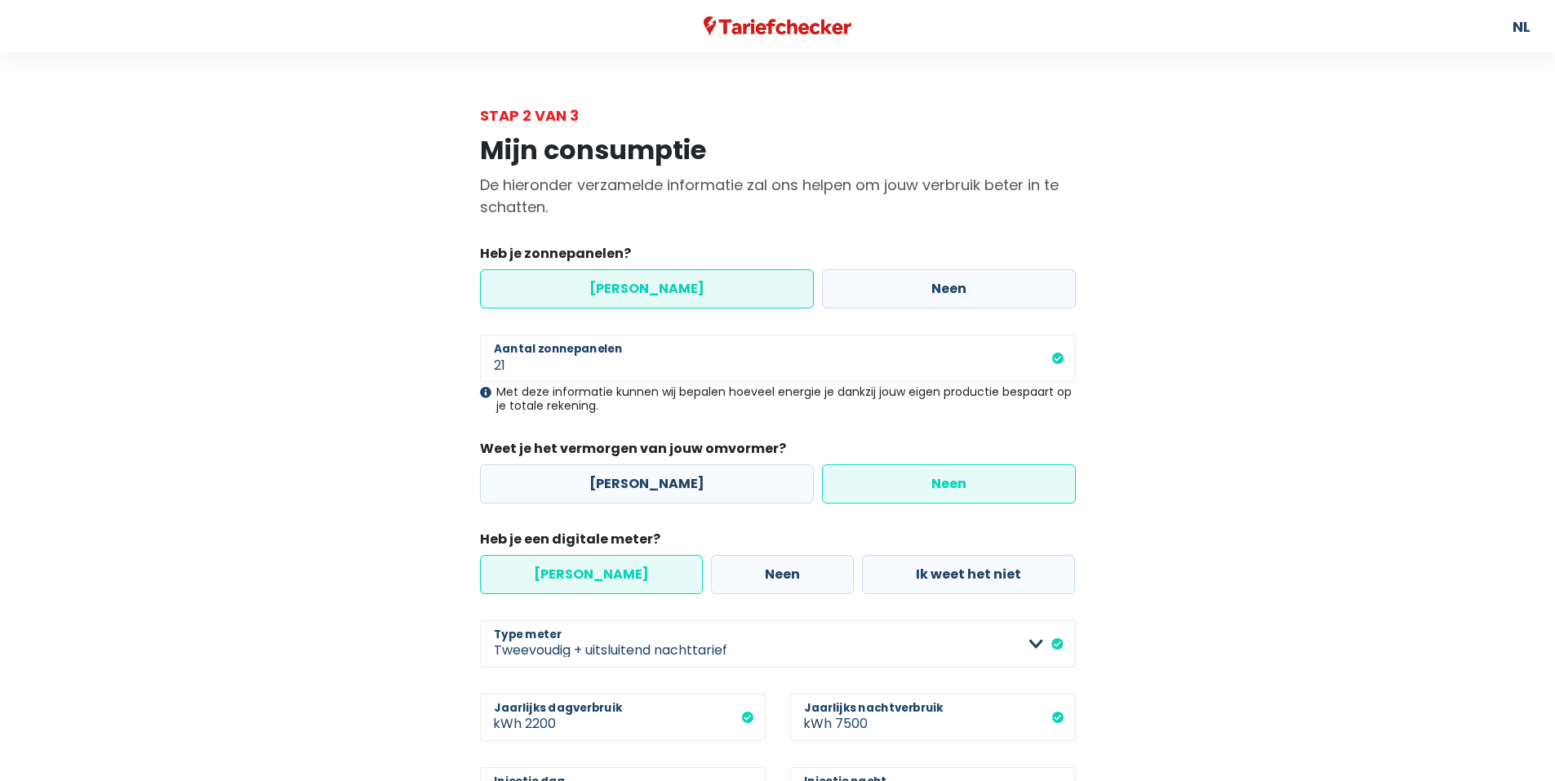
click at [933, 477] on label "Neen" at bounding box center [949, 483] width 254 height 39
click at [933, 477] on input "Neen" at bounding box center [949, 483] width 254 height 39
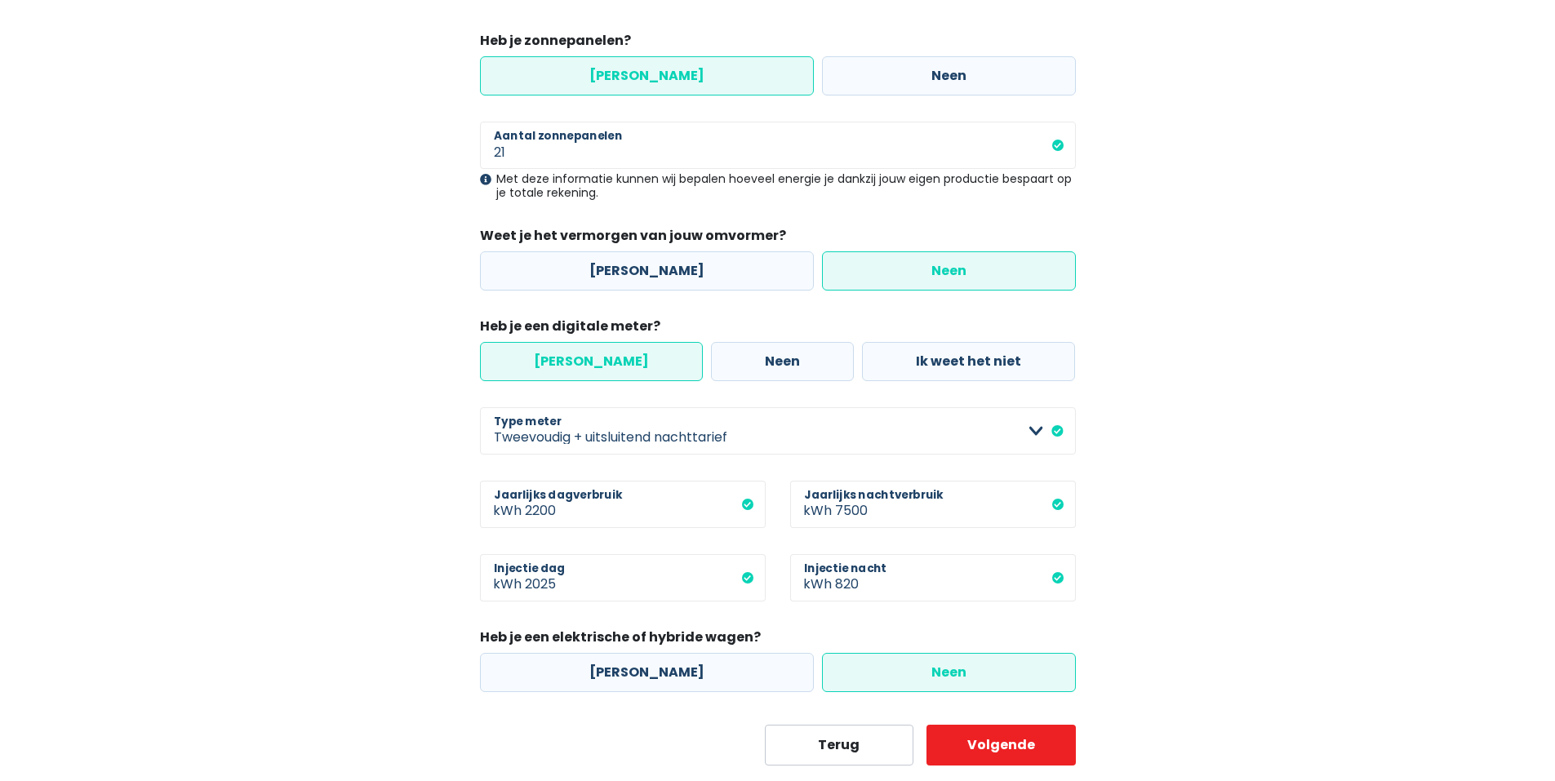
scroll to position [251, 0]
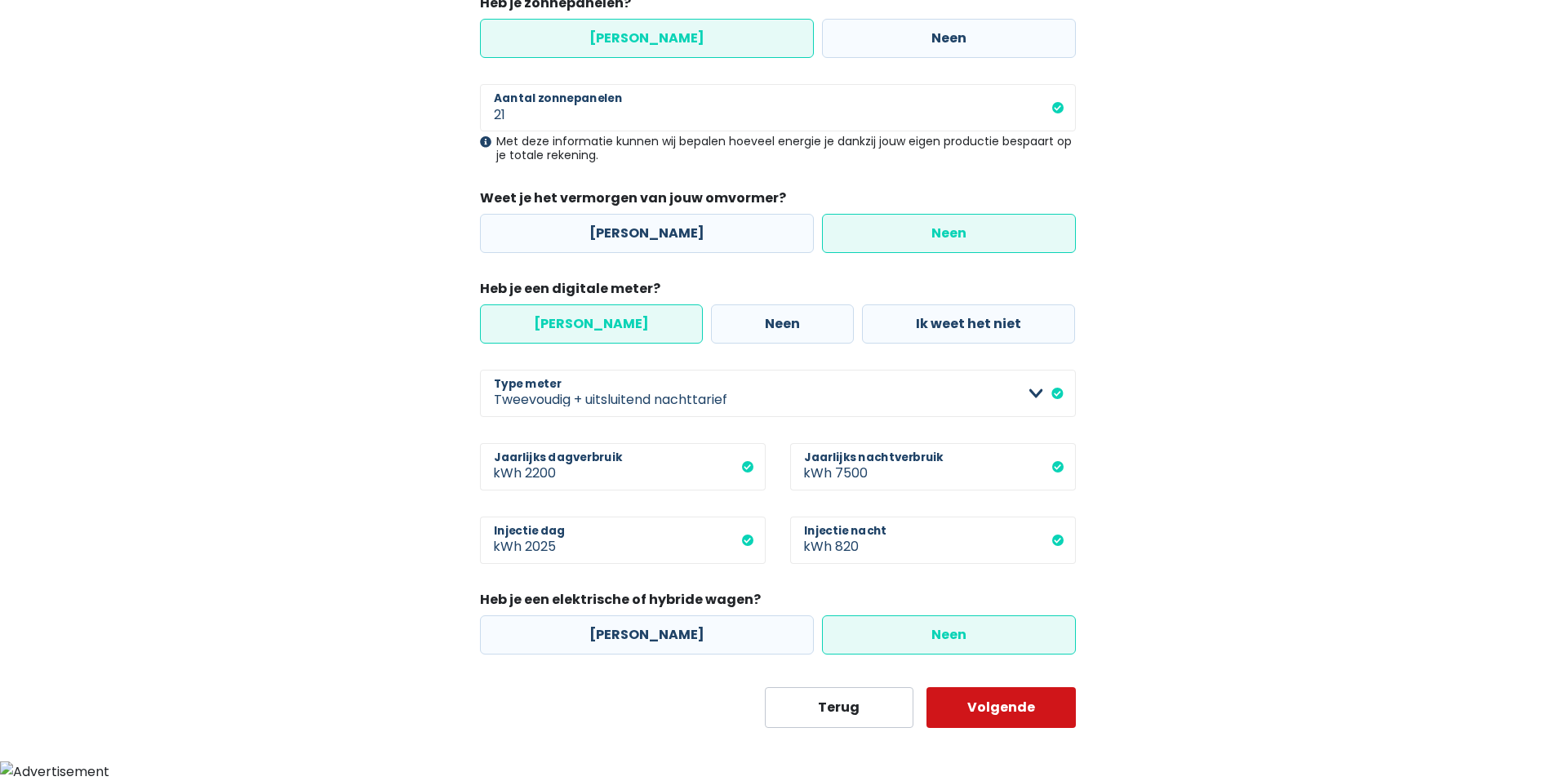
click at [1025, 708] on button "Volgende" at bounding box center [1000, 707] width 149 height 41
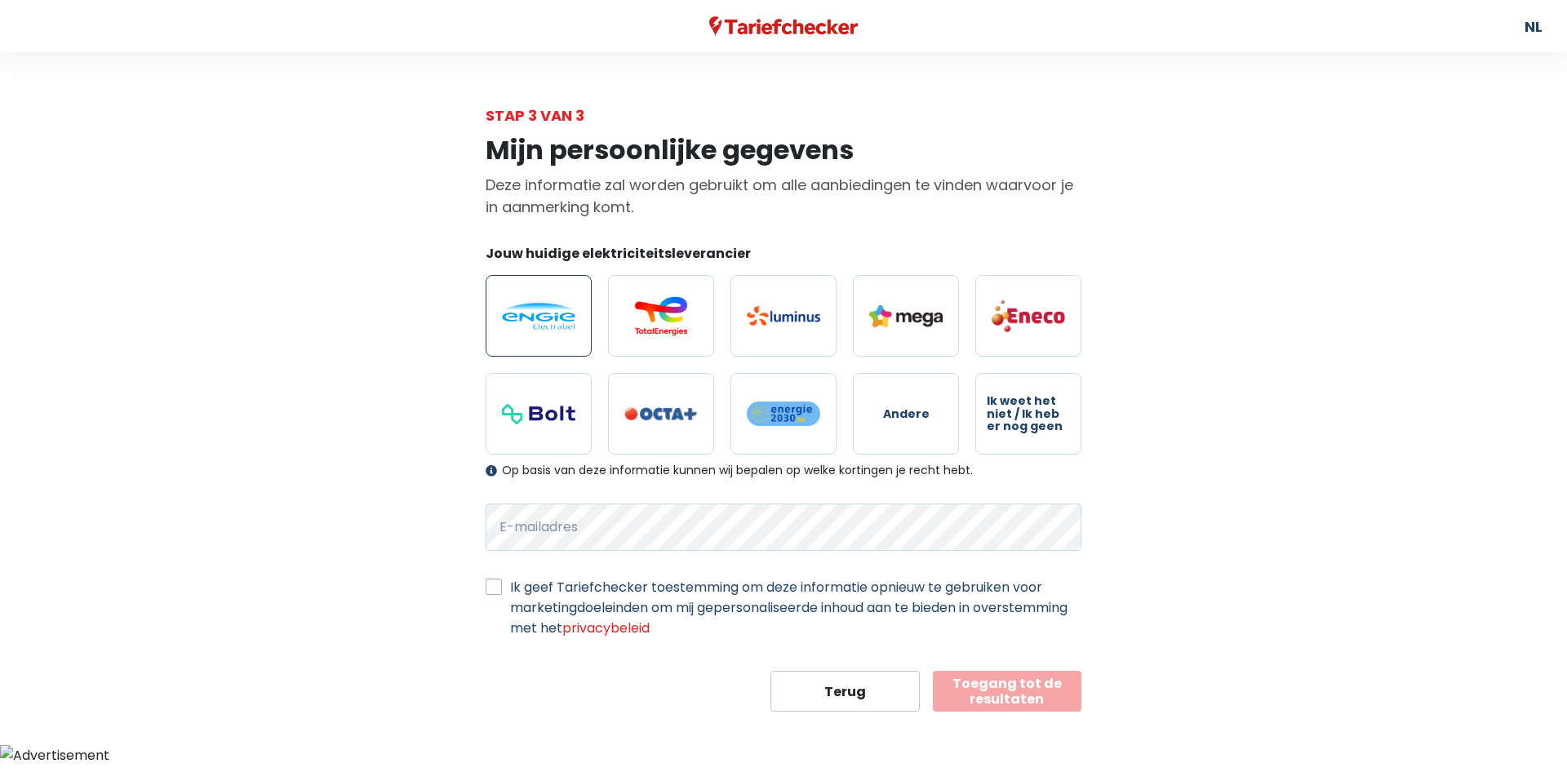
click at [549, 310] on img at bounding box center [538, 316] width 73 height 27
click at [549, 310] on input "radio" at bounding box center [539, 316] width 106 height 82
radio input "true"
